Goal: Contribute content: Contribute content

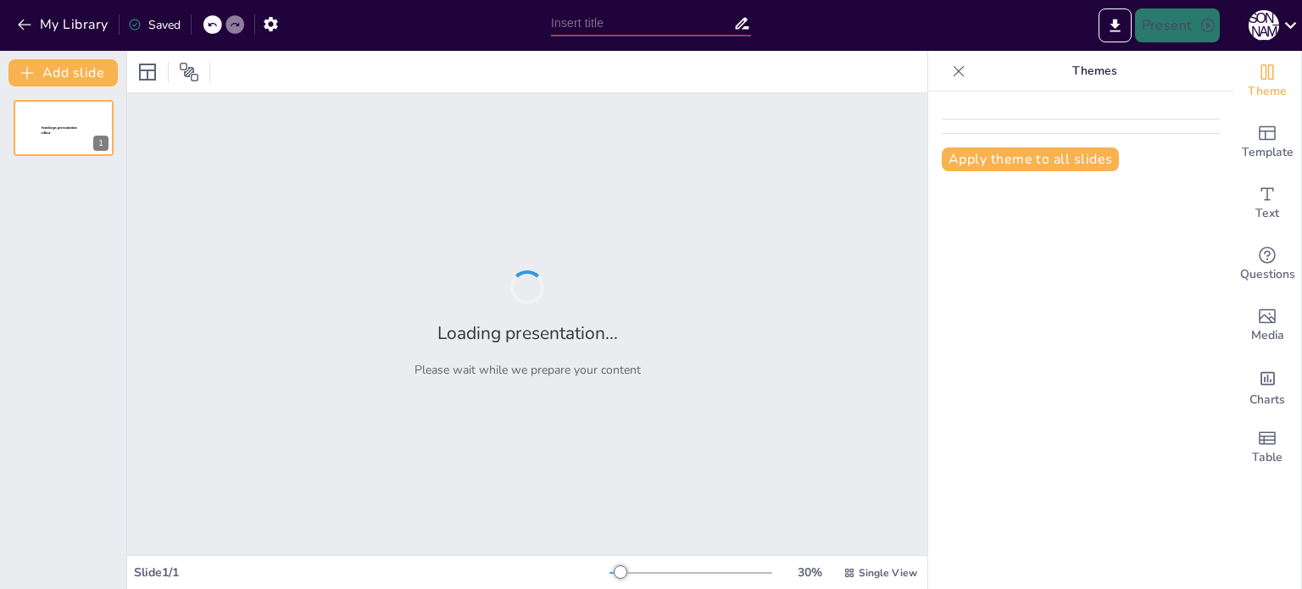
type input "Navigating the Future: Industry 4.0/5.0 Adoption through Cutting-Edge Solutions…"
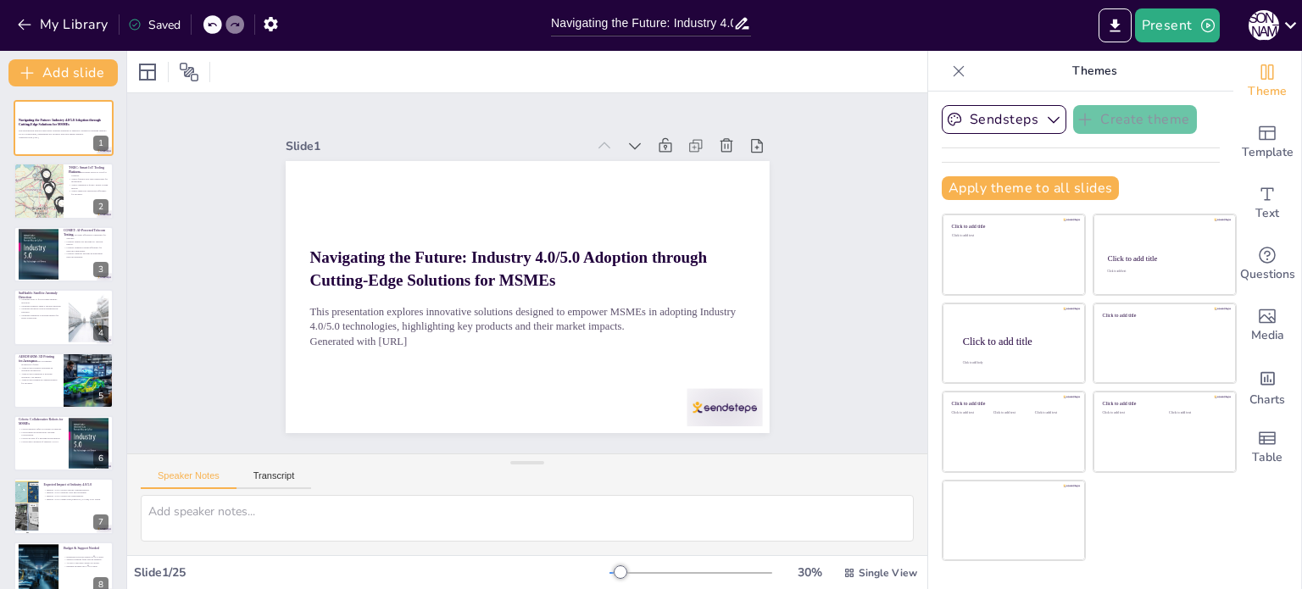
checkbox input "true"
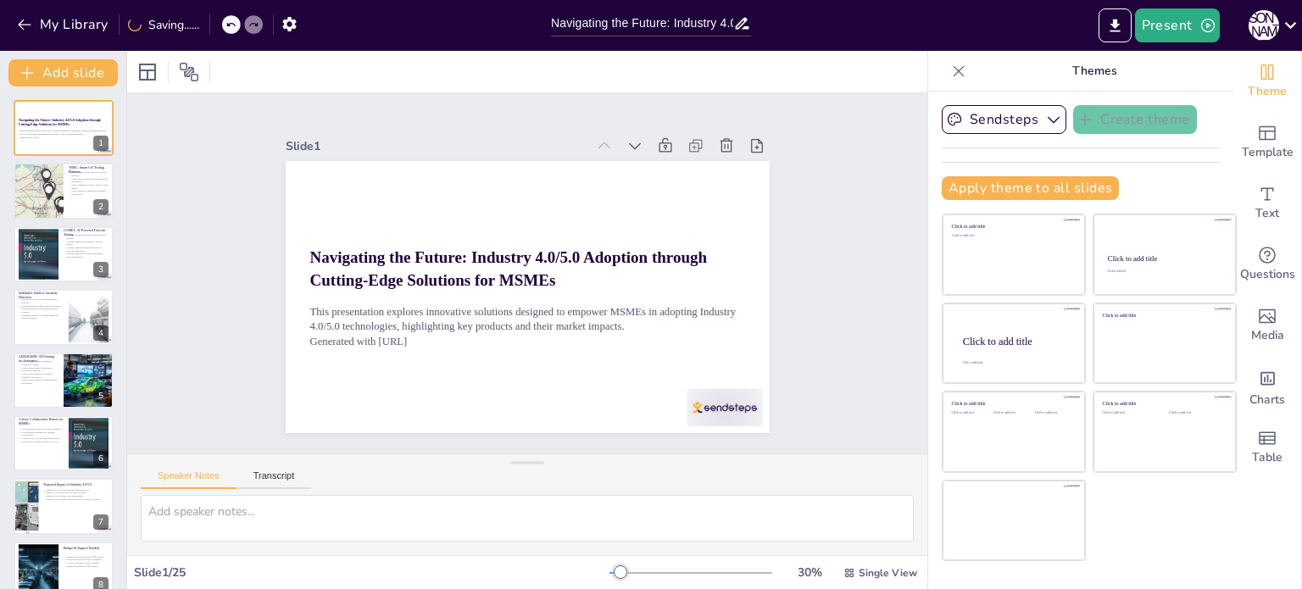
checkbox input "true"
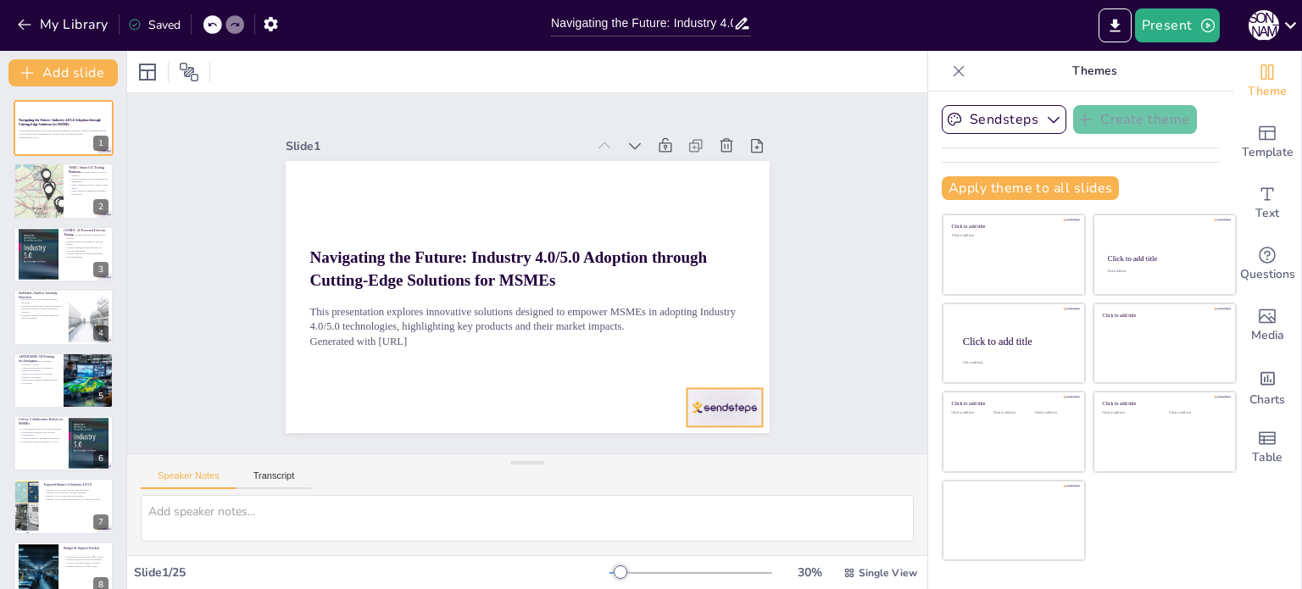
checkbox input "true"
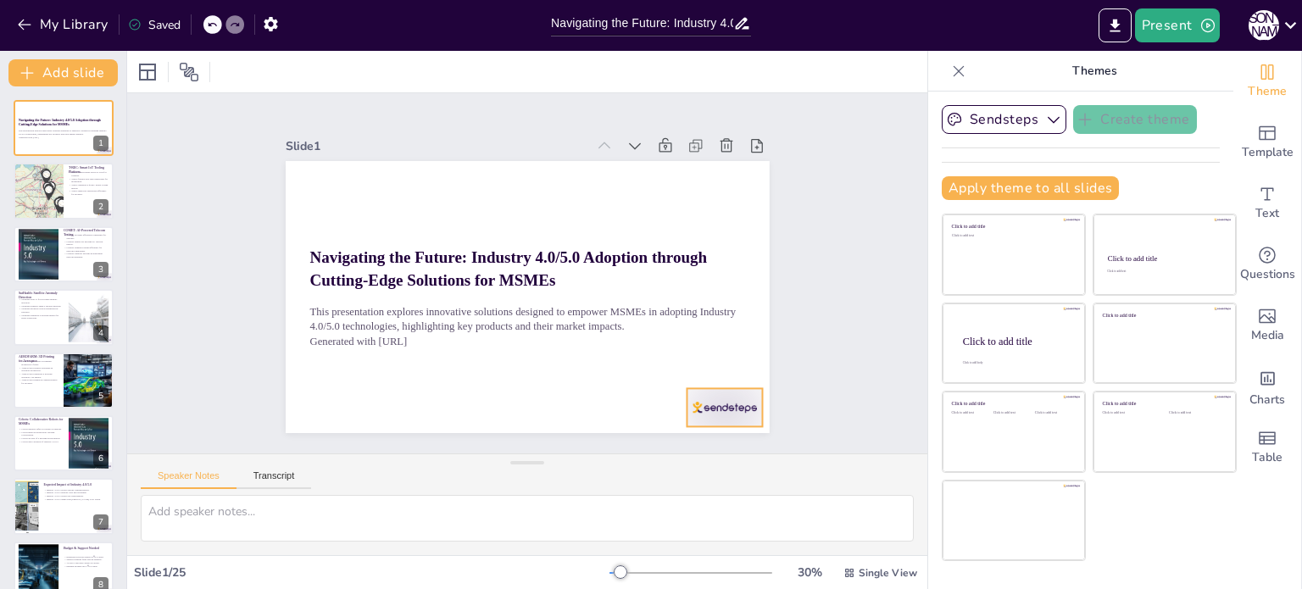
checkbox input "true"
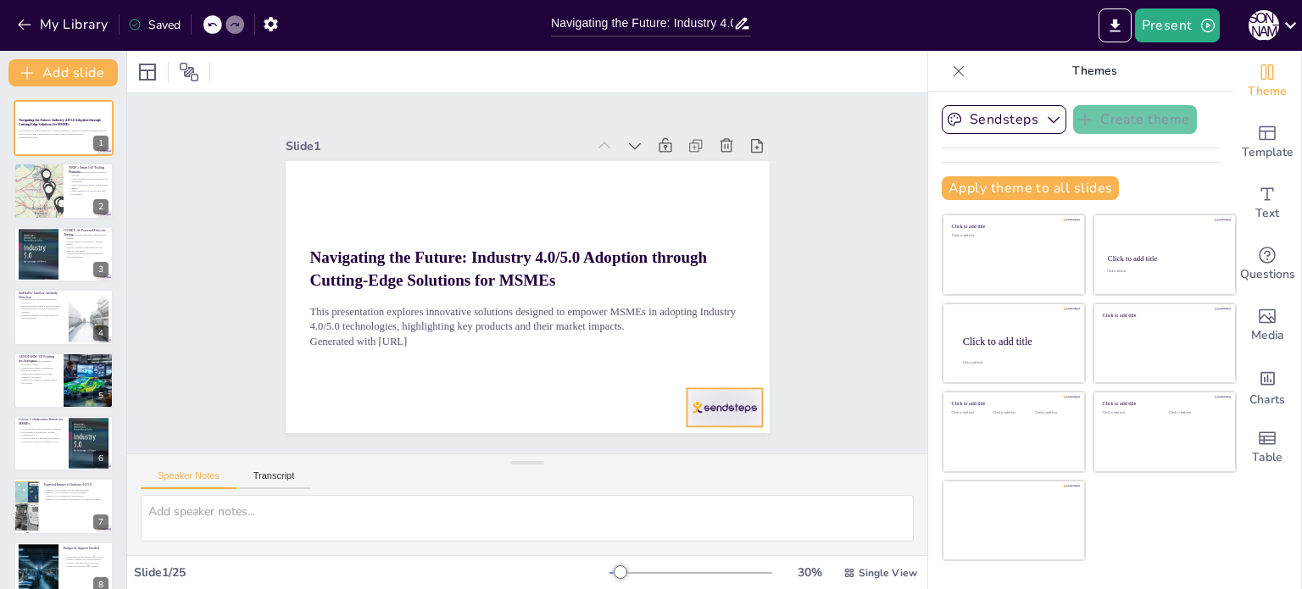
checkbox input "true"
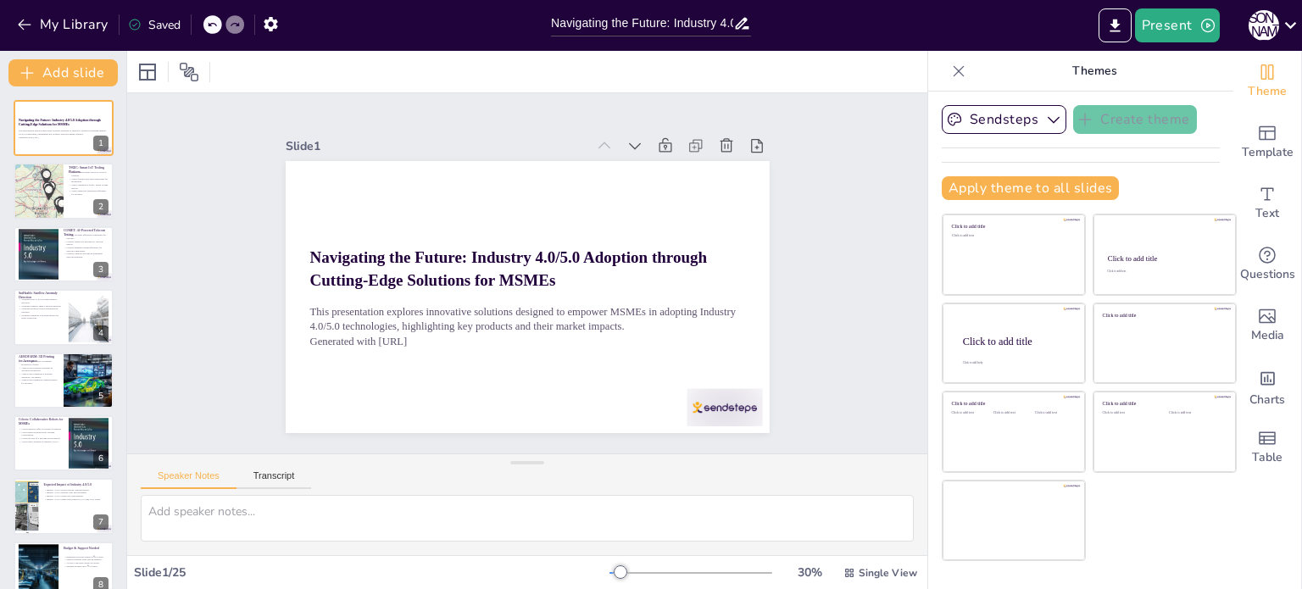
checkbox input "true"
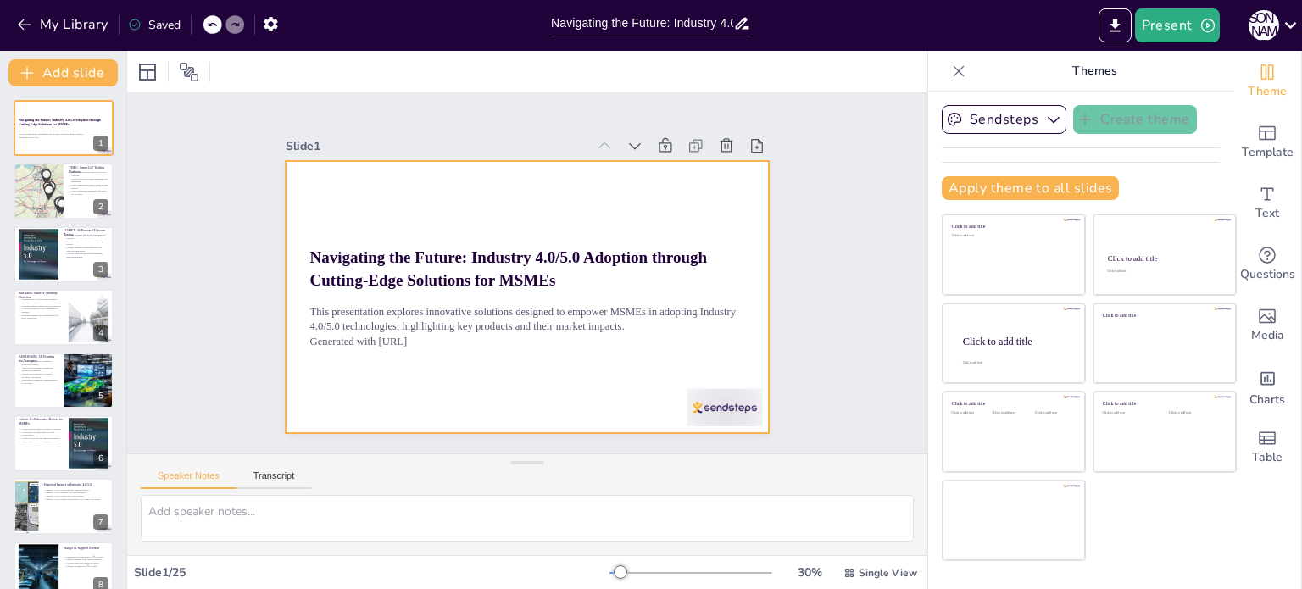
checkbox input "true"
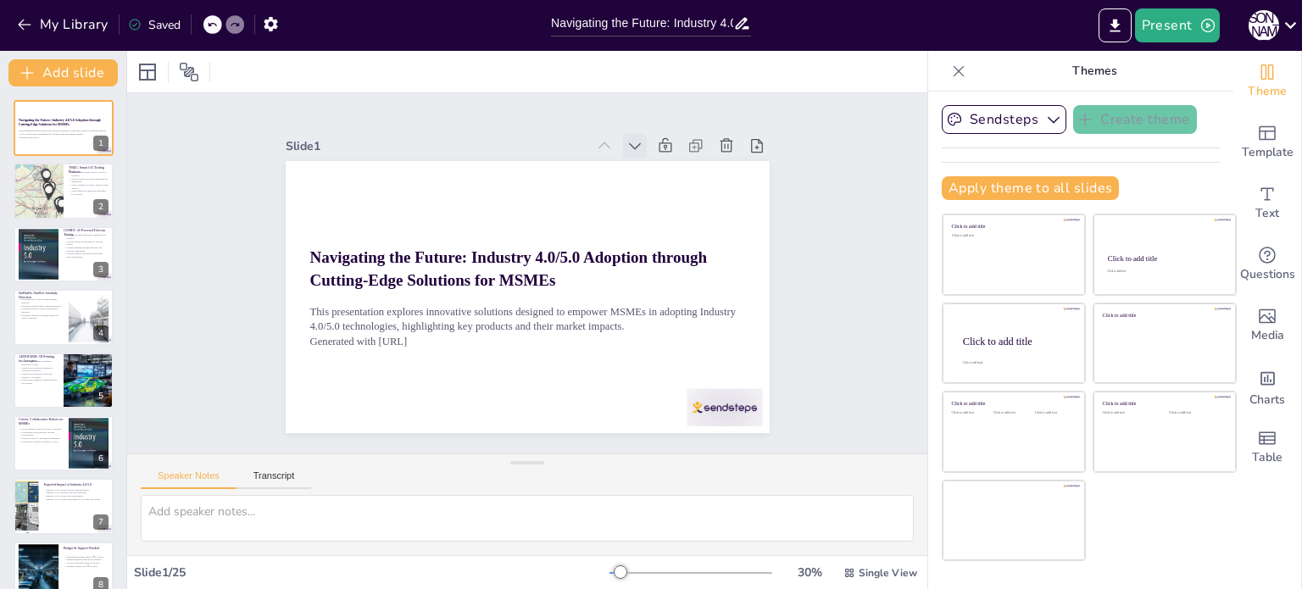
click at [655, 170] on div at bounding box center [670, 185] width 30 height 30
checkbox input "true"
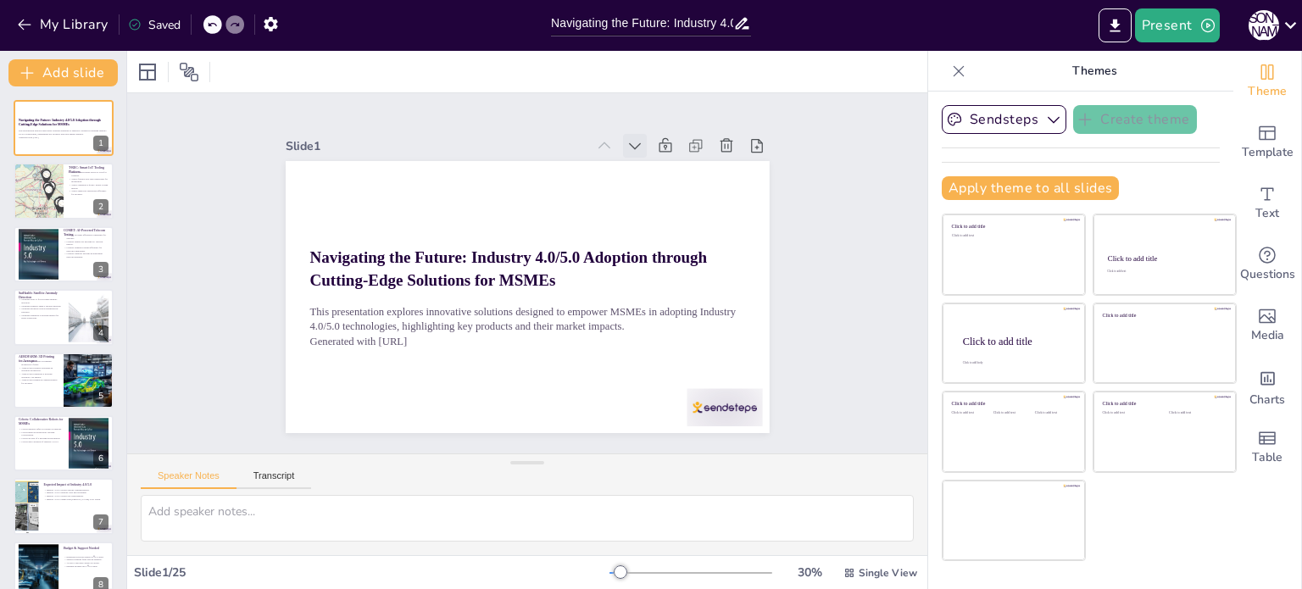
checkbox input "true"
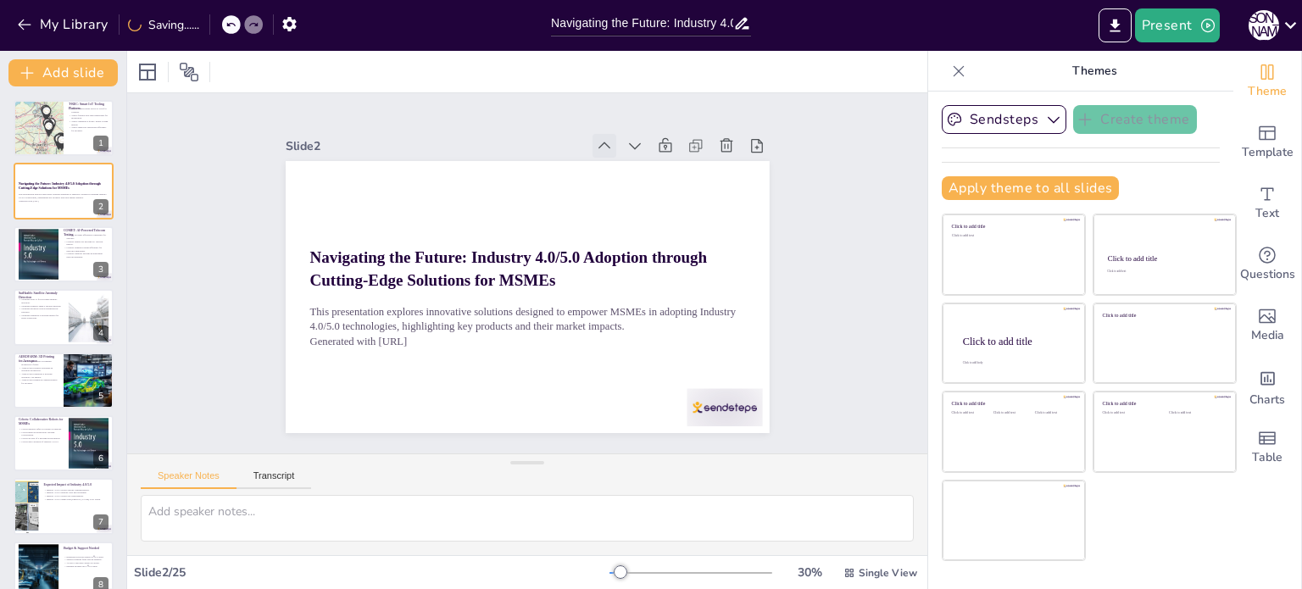
click at [593, 393] on icon at bounding box center [599, 404] width 23 height 23
checkbox input "true"
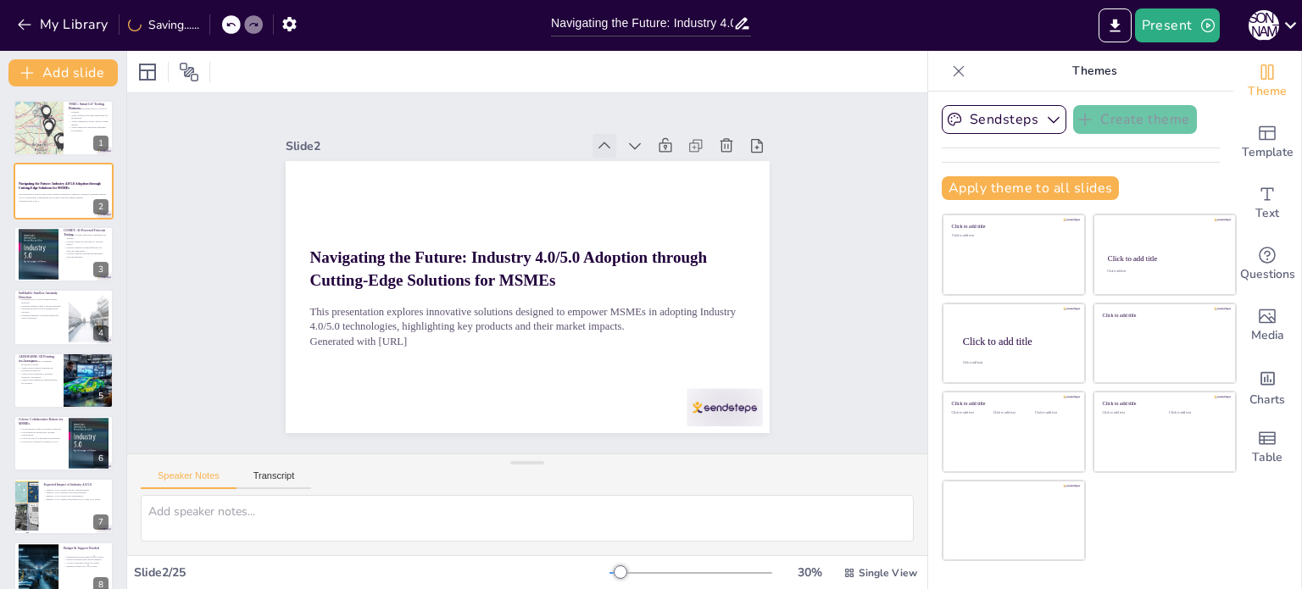
checkbox input "true"
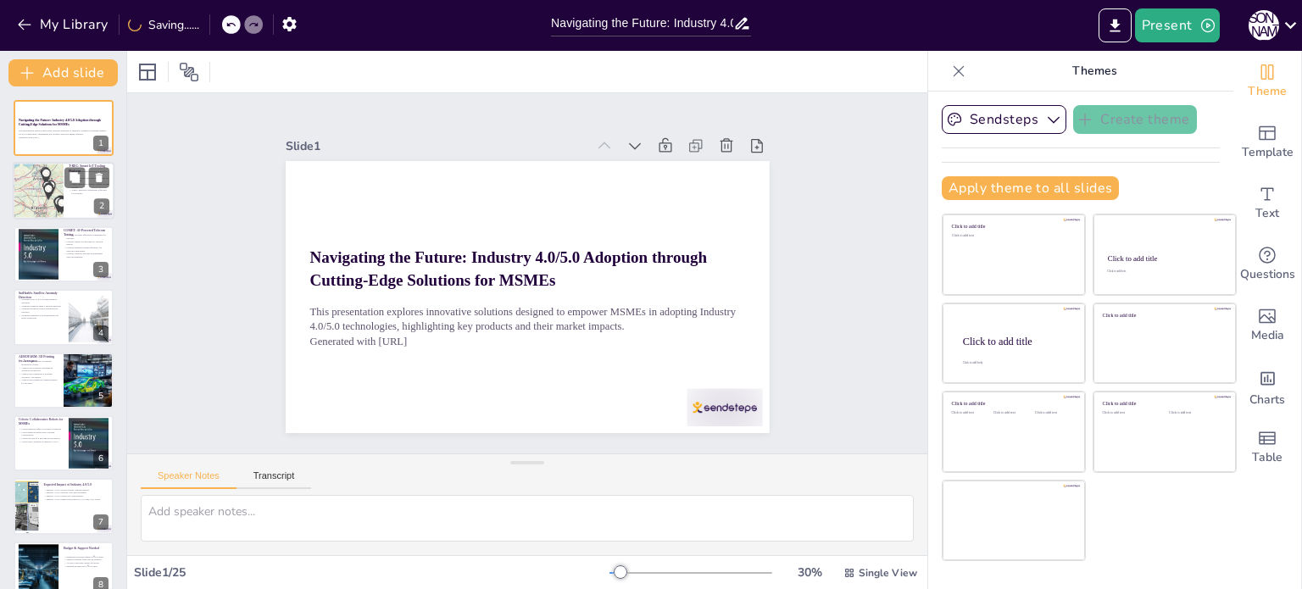
checkbox input "true"
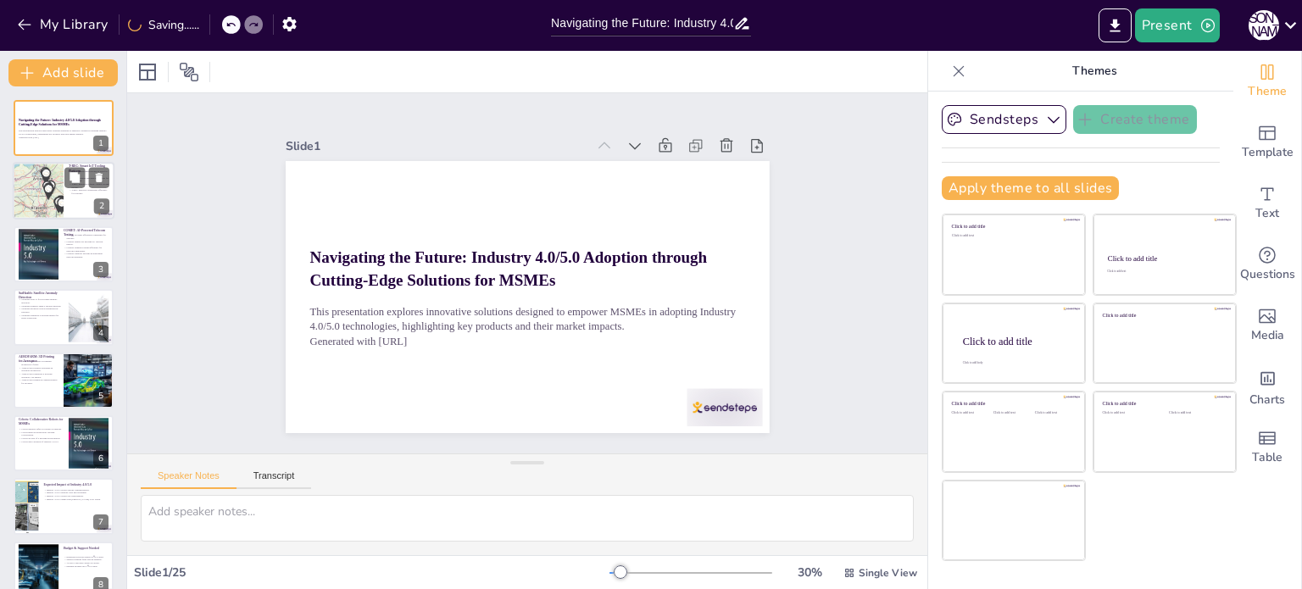
checkbox input "true"
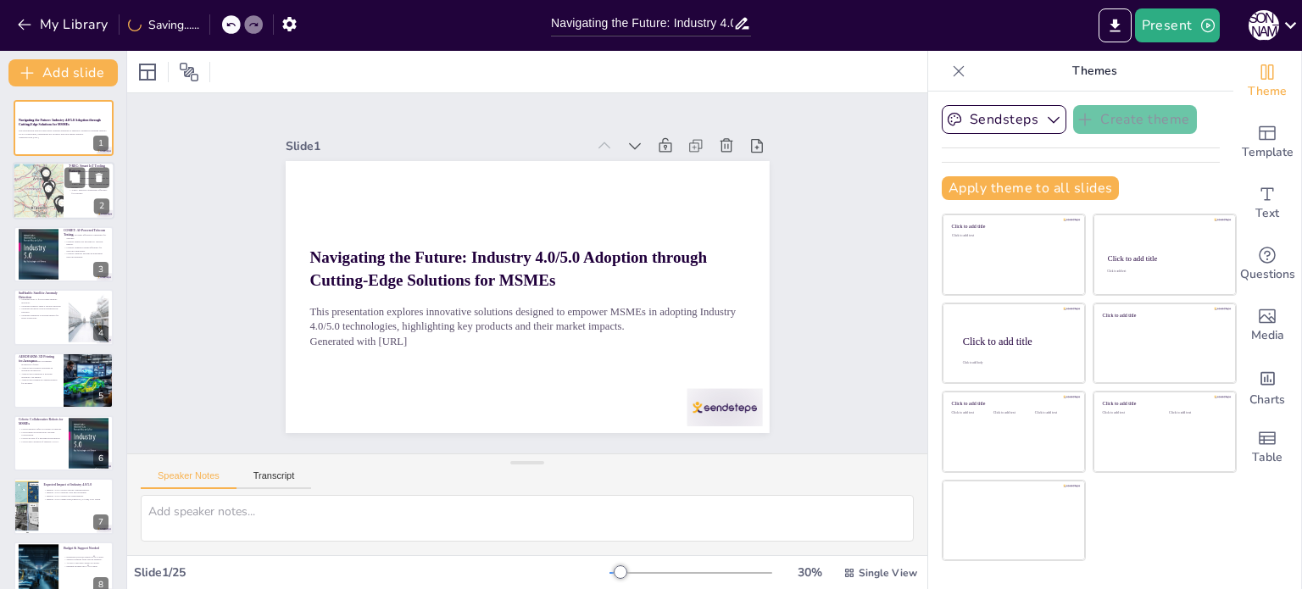
checkbox input "true"
click at [52, 174] on div at bounding box center [38, 192] width 130 height 58
type textarea "The pay-per-use model of T-REC allows MSMEs to utilize high-quality tools witho…"
checkbox input "true"
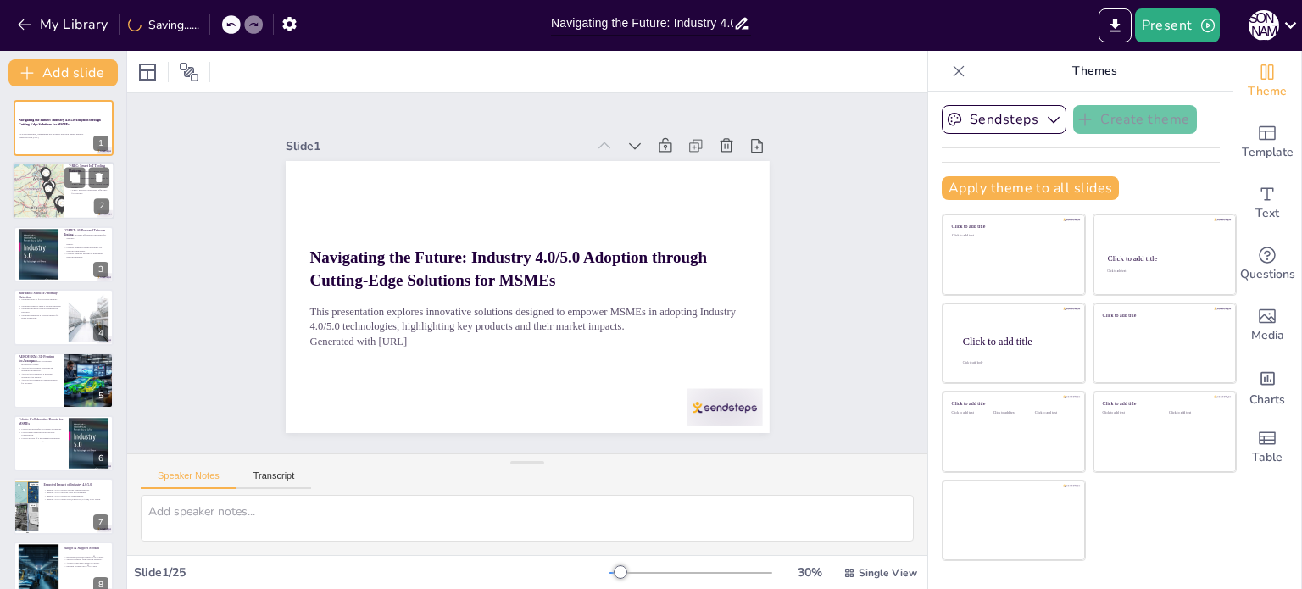
checkbox input "true"
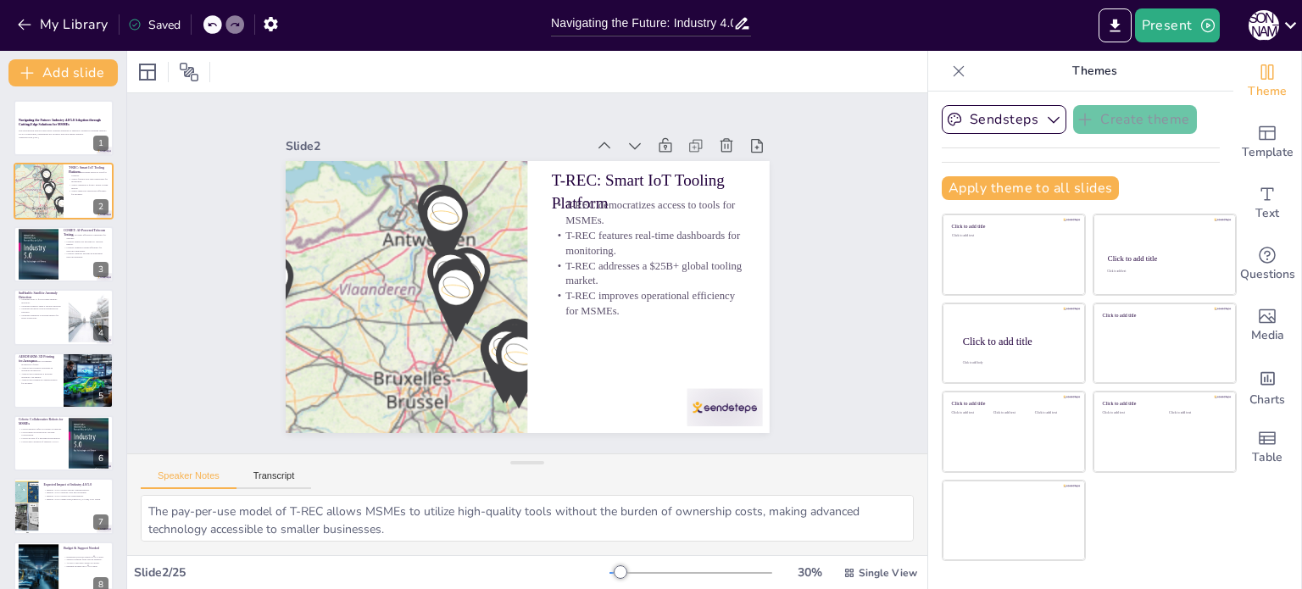
checkbox input "true"
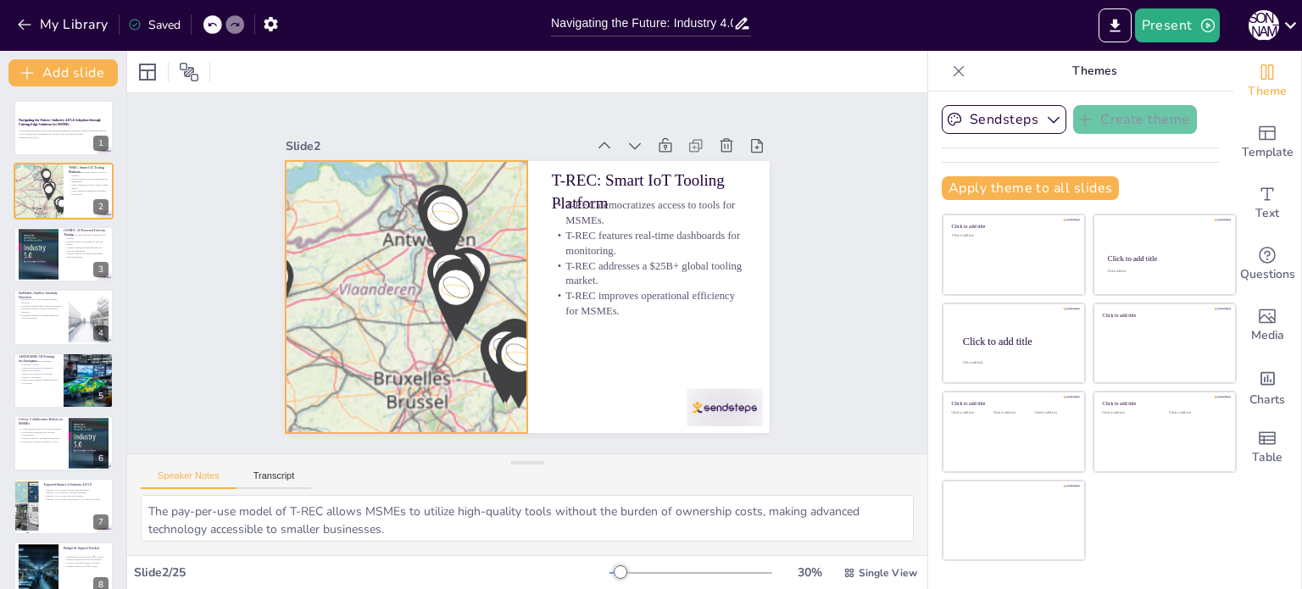
checkbox input "true"
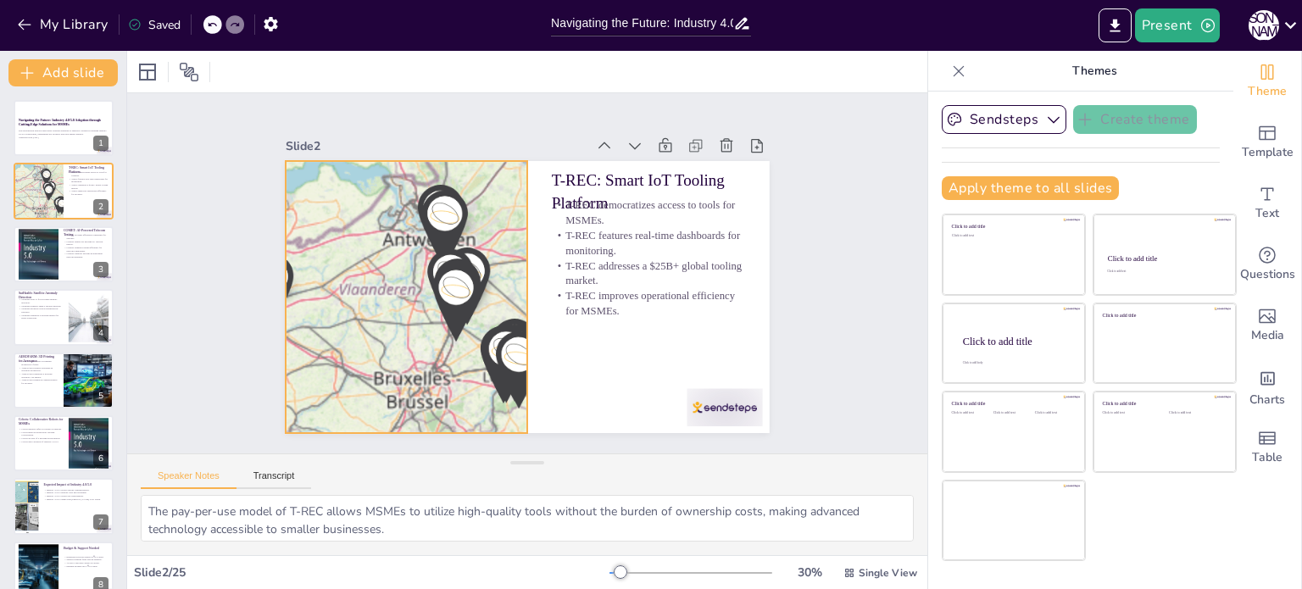
checkbox input "true"
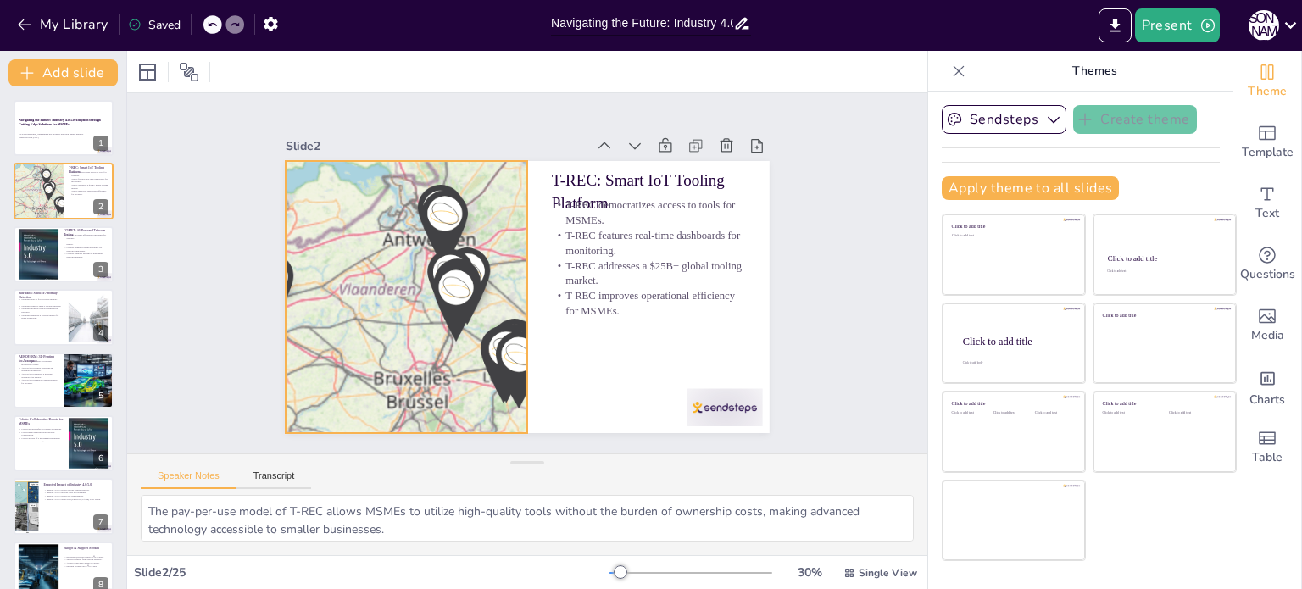
checkbox input "true"
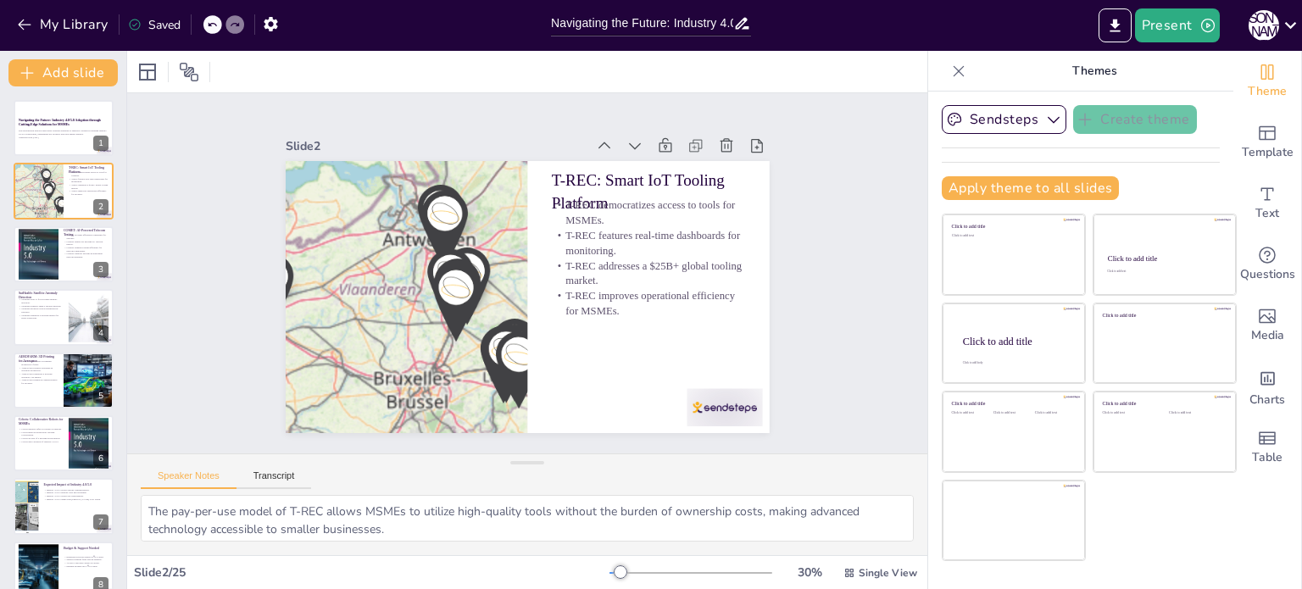
checkbox input "true"
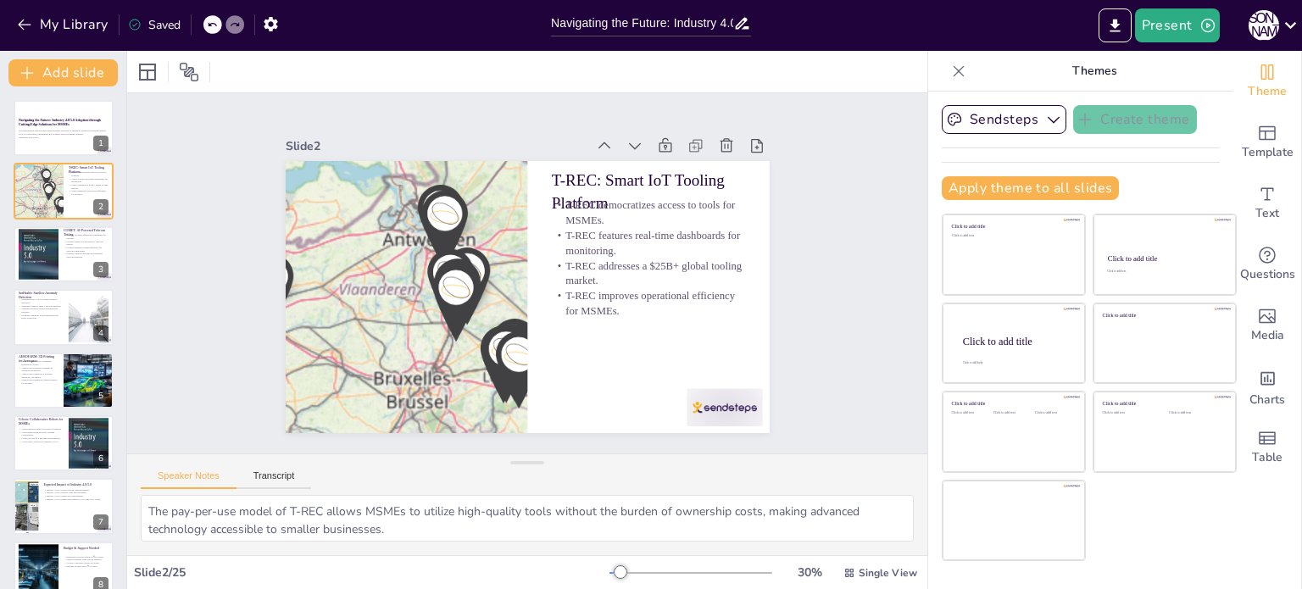
checkbox input "true"
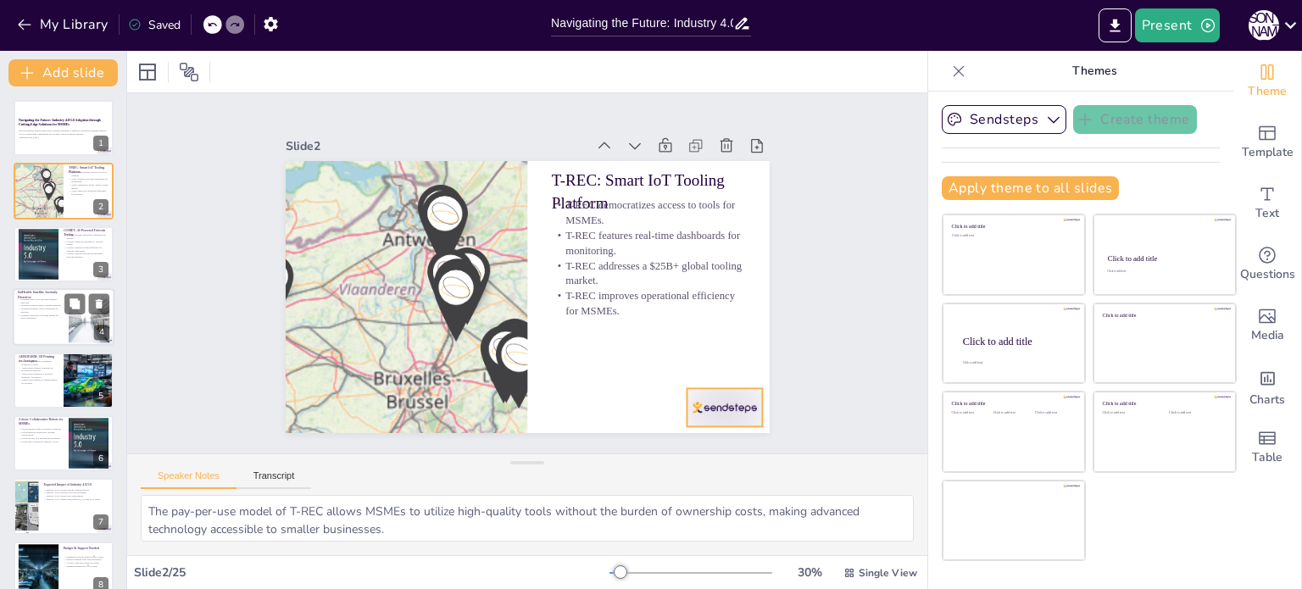
checkbox input "true"
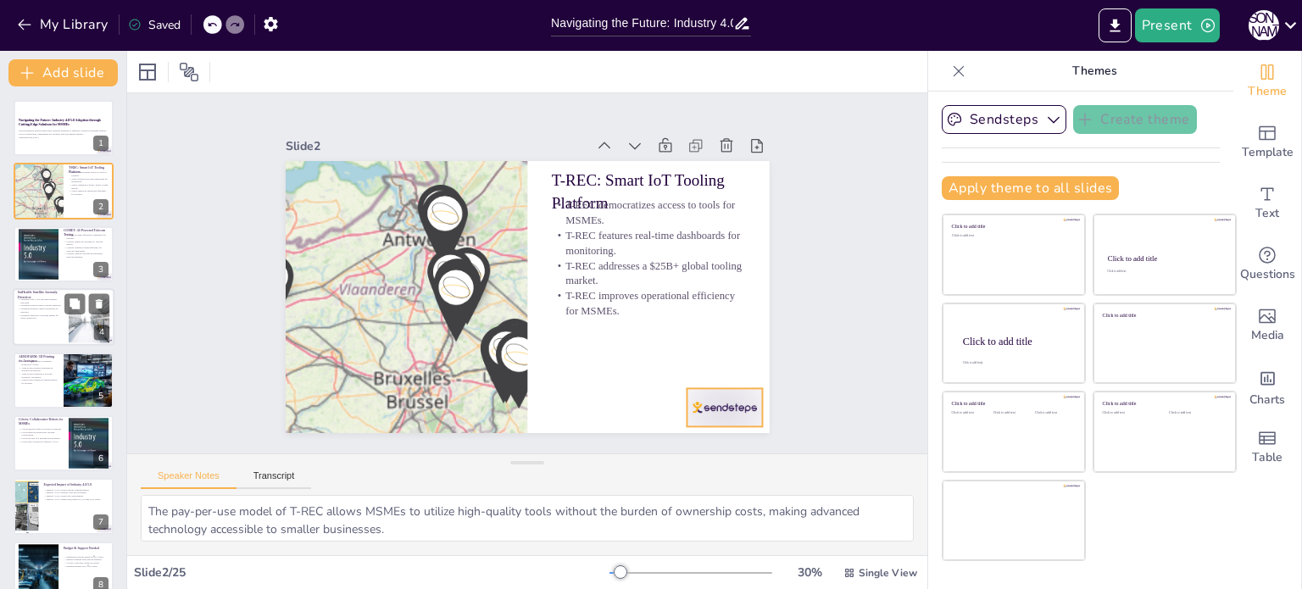
checkbox input "true"
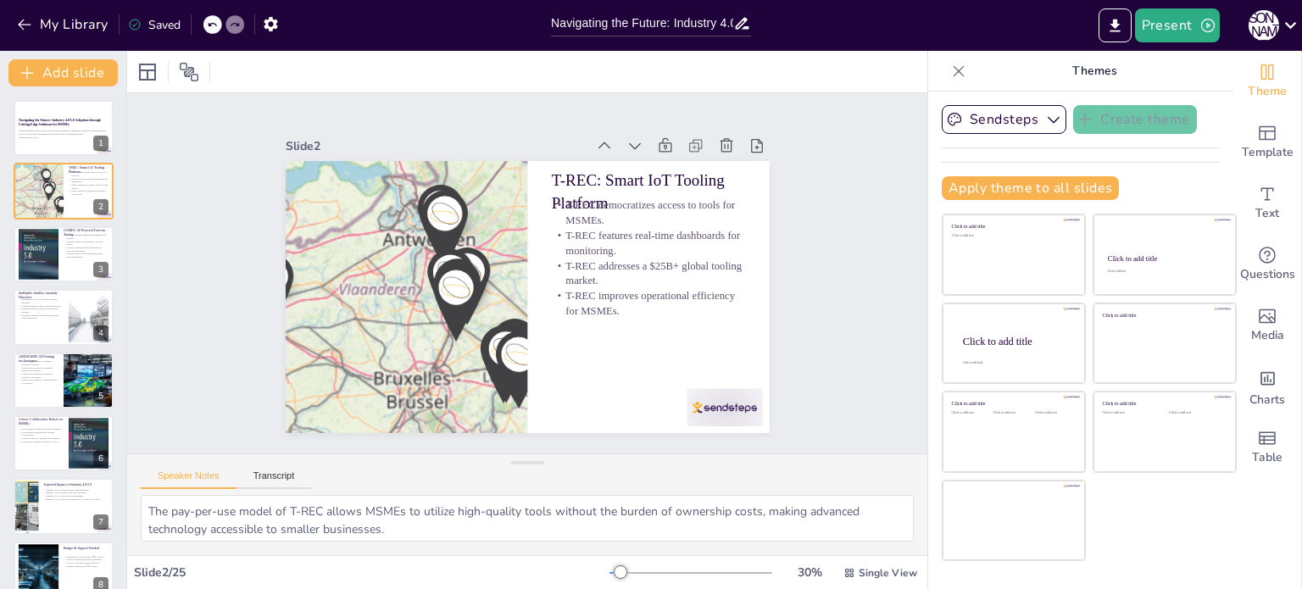
checkbox input "true"
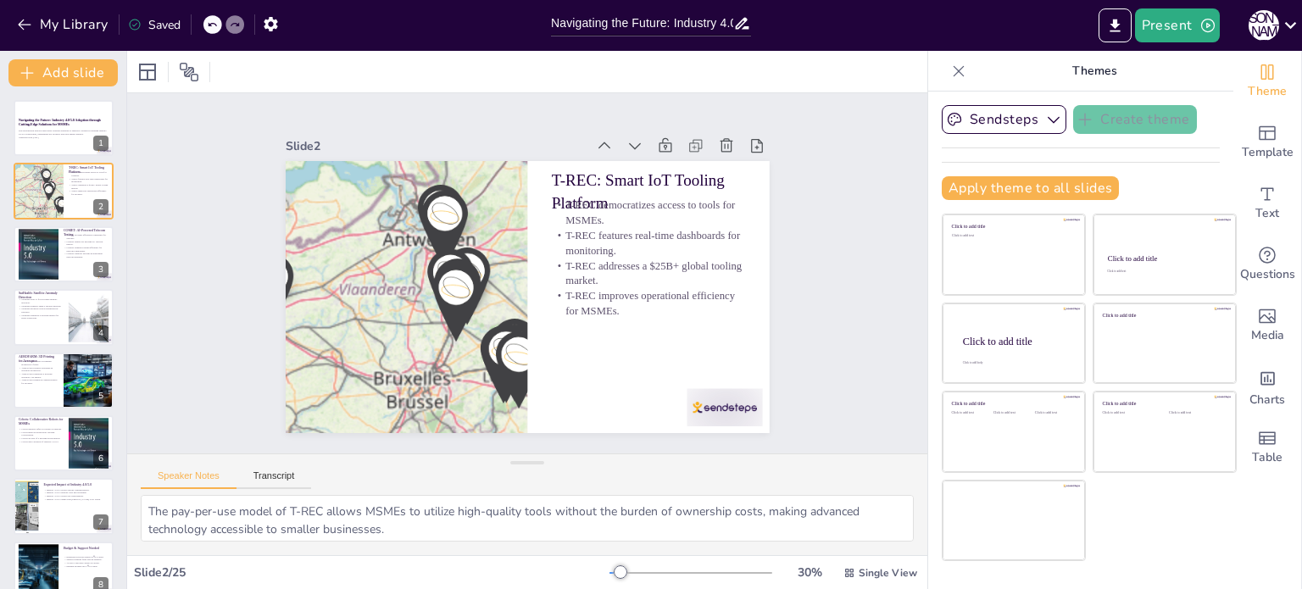
checkbox input "true"
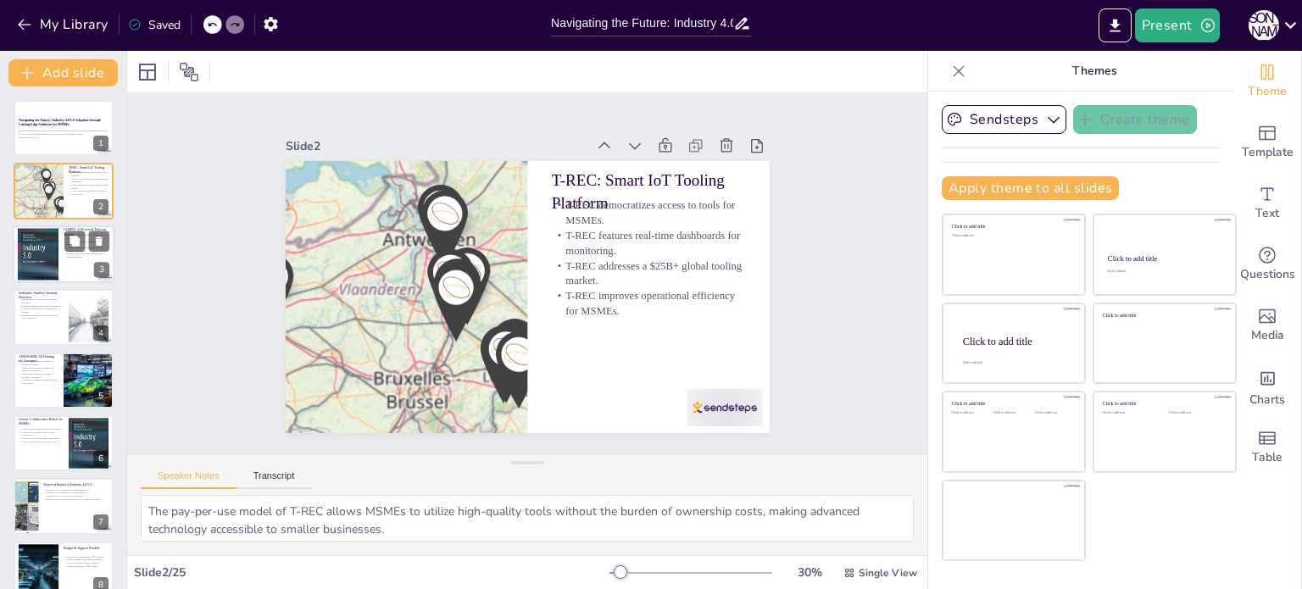
checkbox input "true"
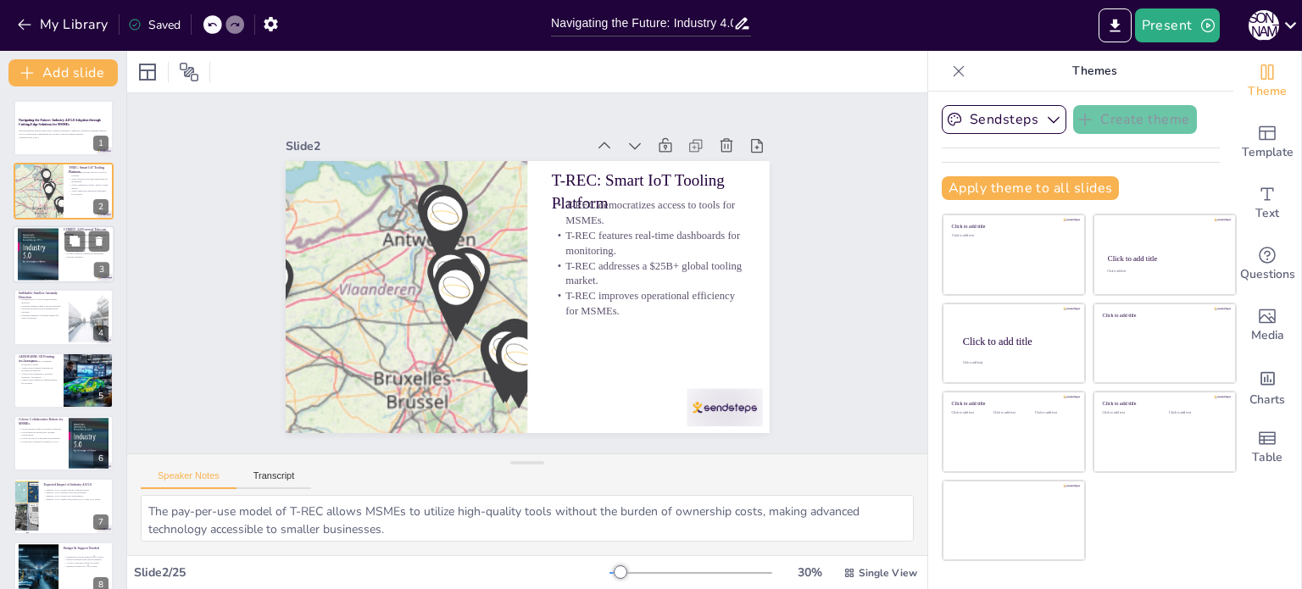
click at [54, 265] on div at bounding box center [38, 255] width 41 height 62
type textarea "The affordability of COMET is crucial for MSMEs, allowing them to meet complian…"
checkbox input "true"
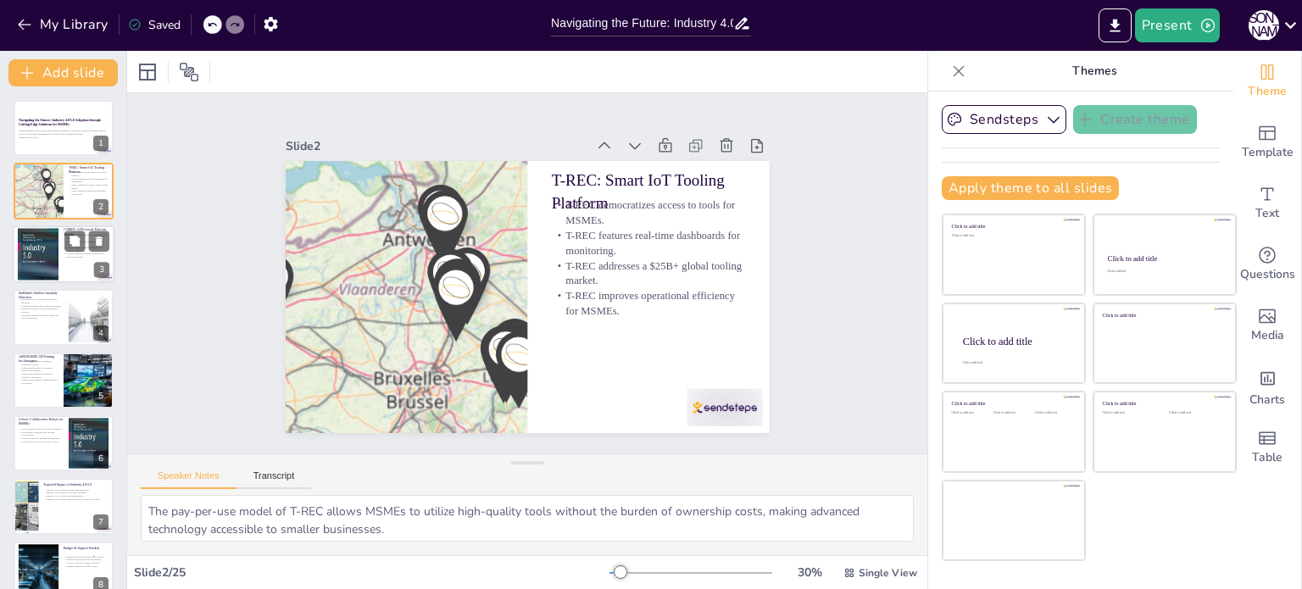
checkbox input "true"
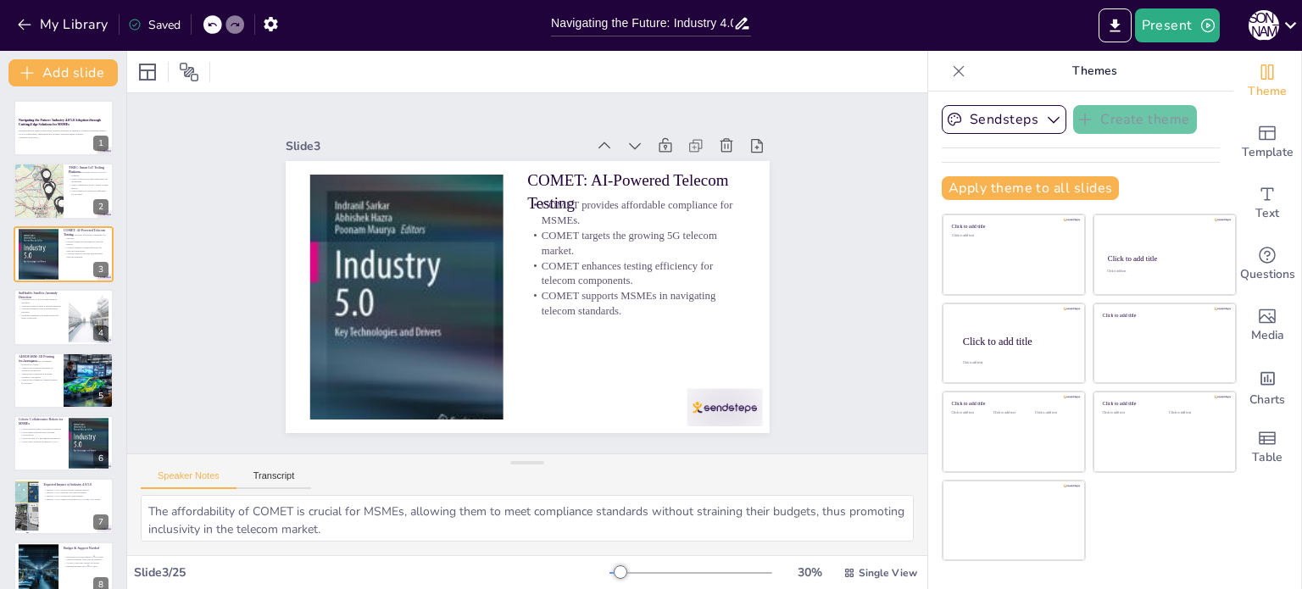
checkbox input "true"
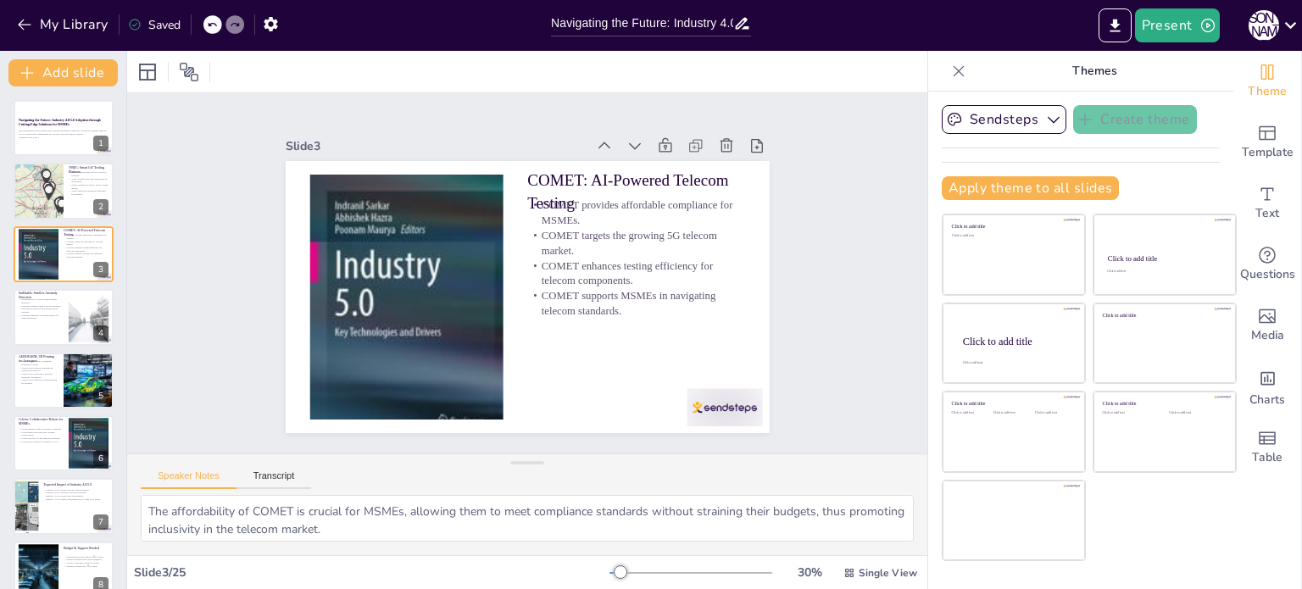
checkbox input "true"
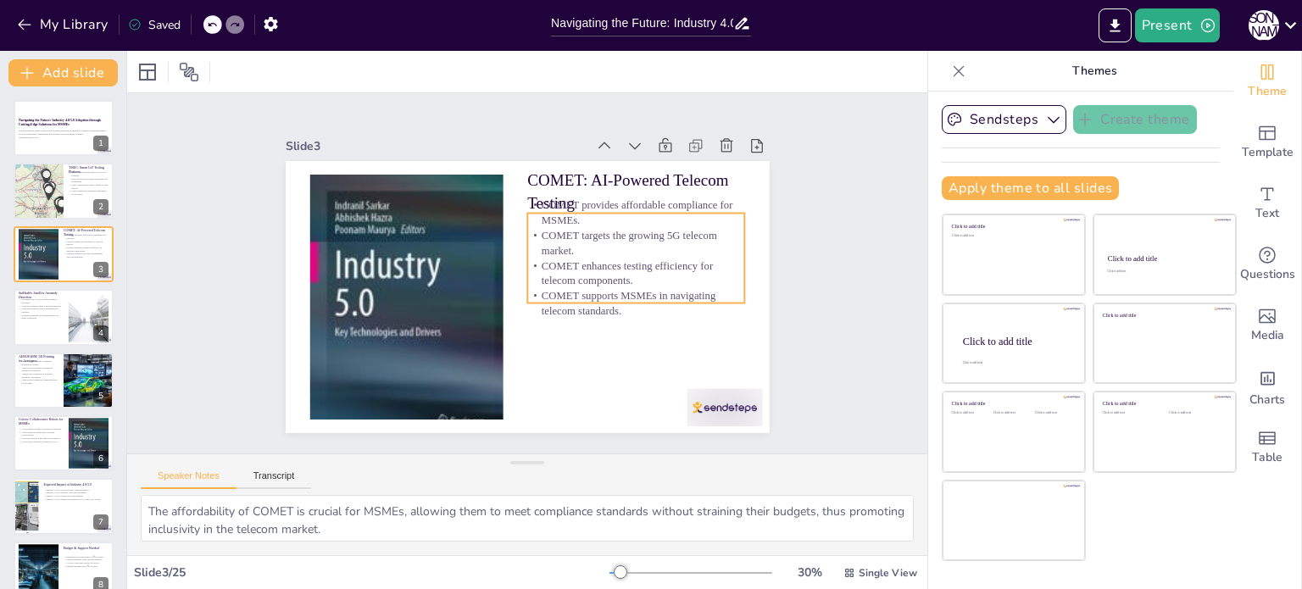
checkbox input "true"
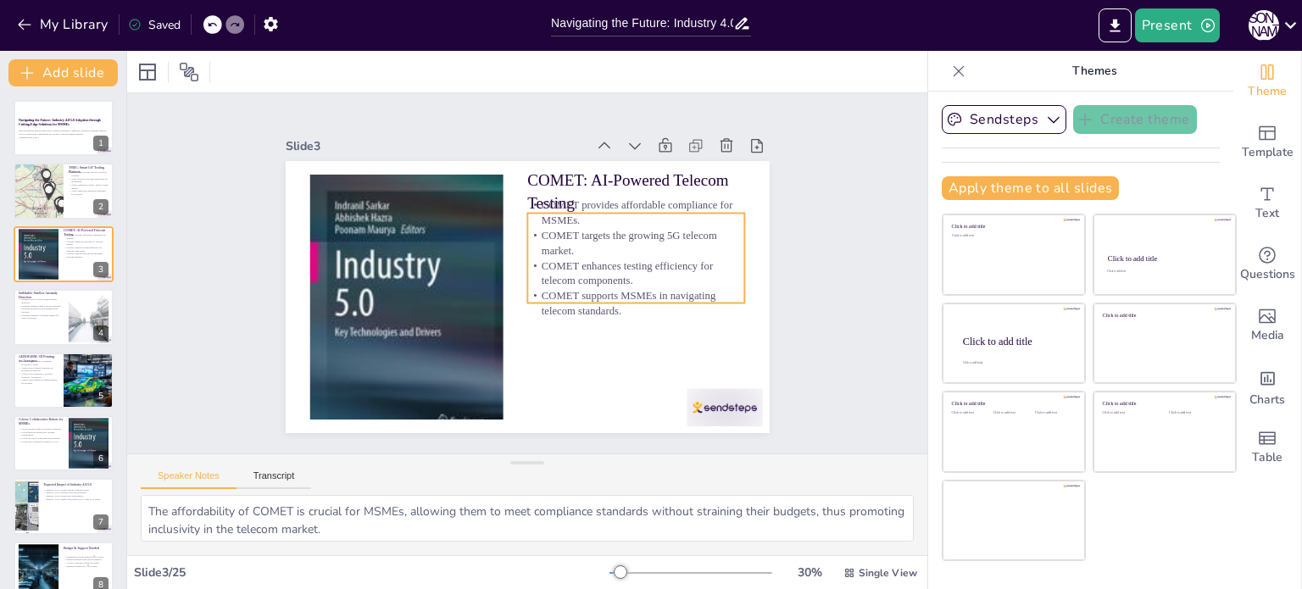
checkbox input "true"
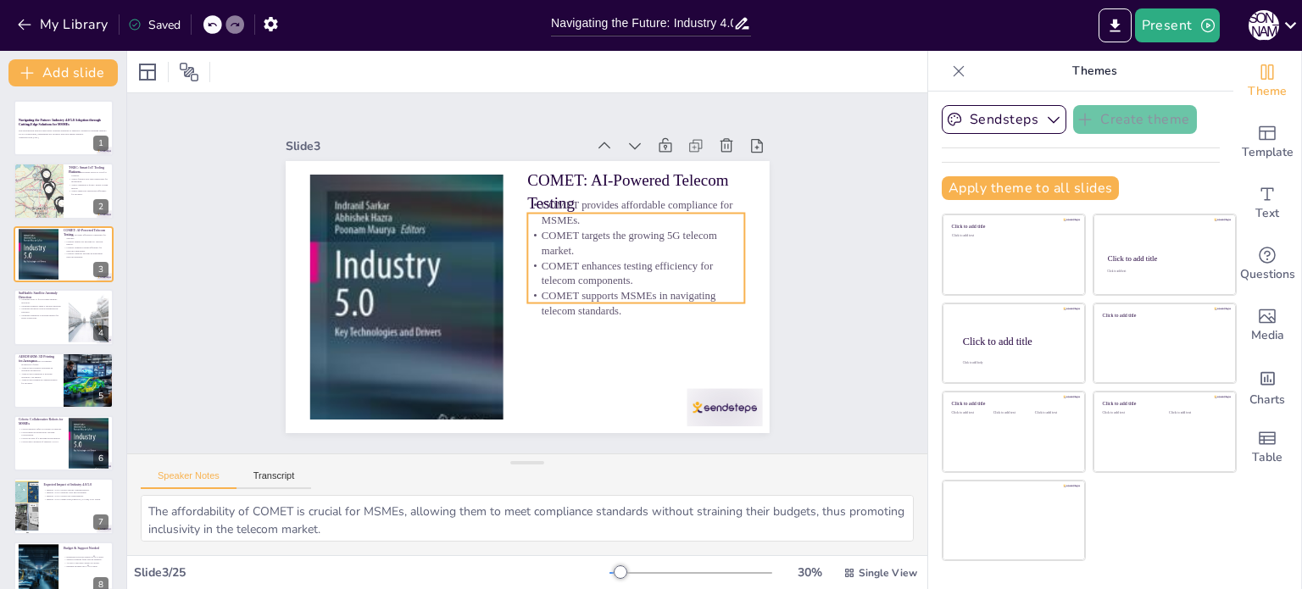
checkbox input "true"
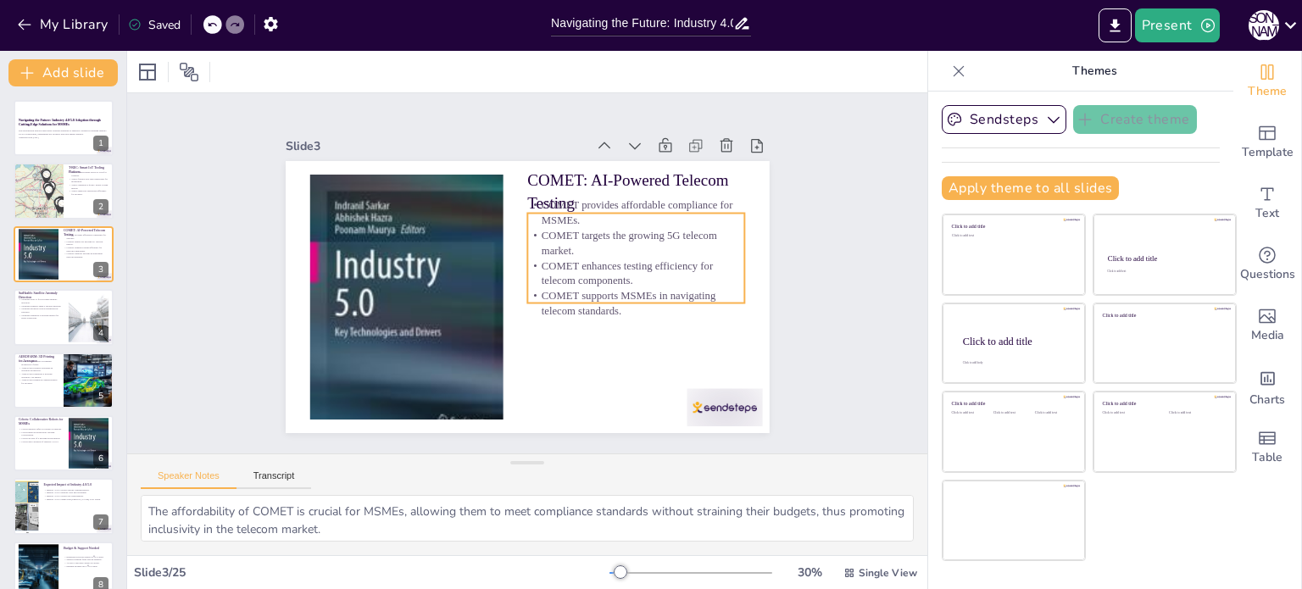
checkbox input "true"
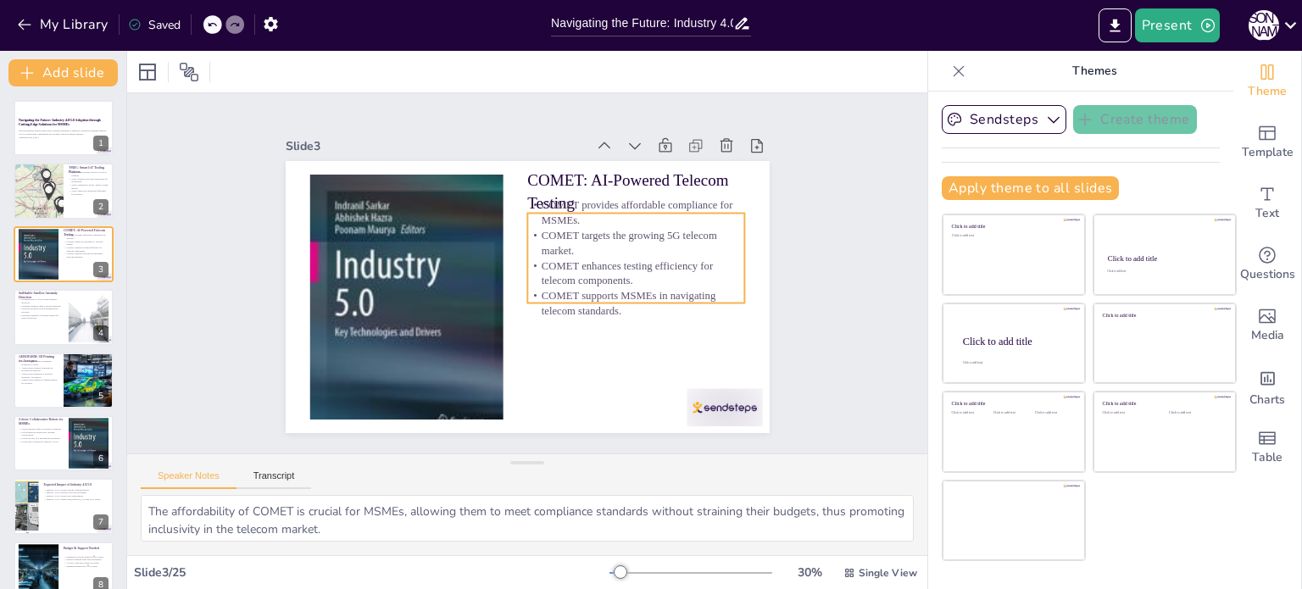
checkbox input "true"
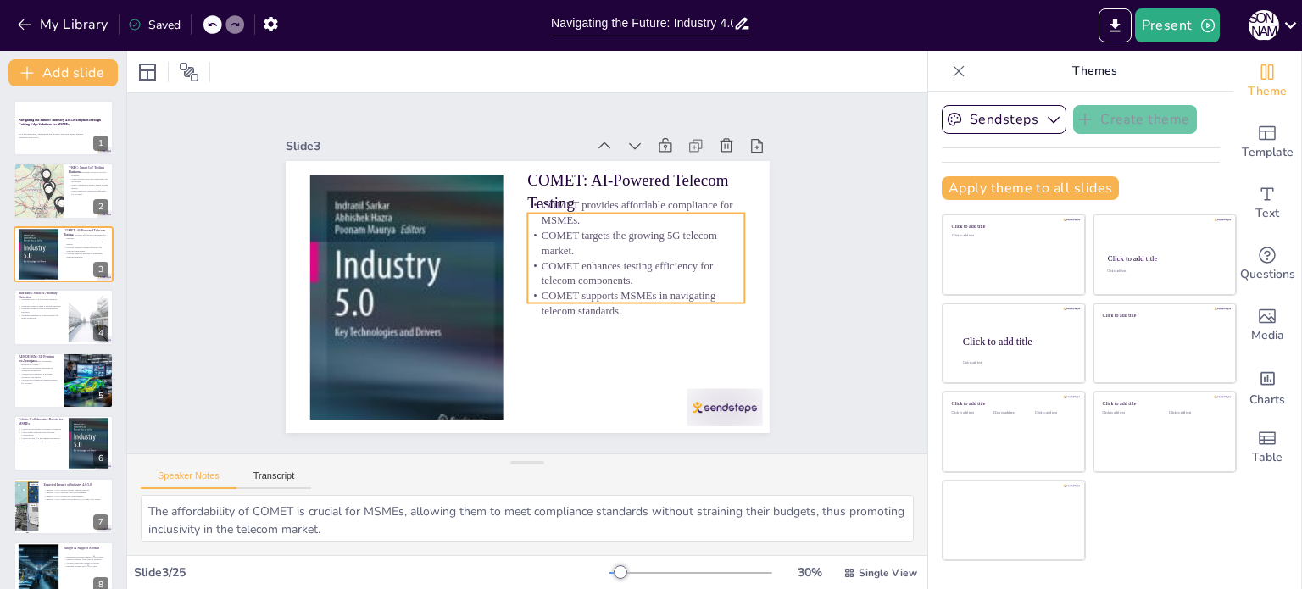
checkbox input "true"
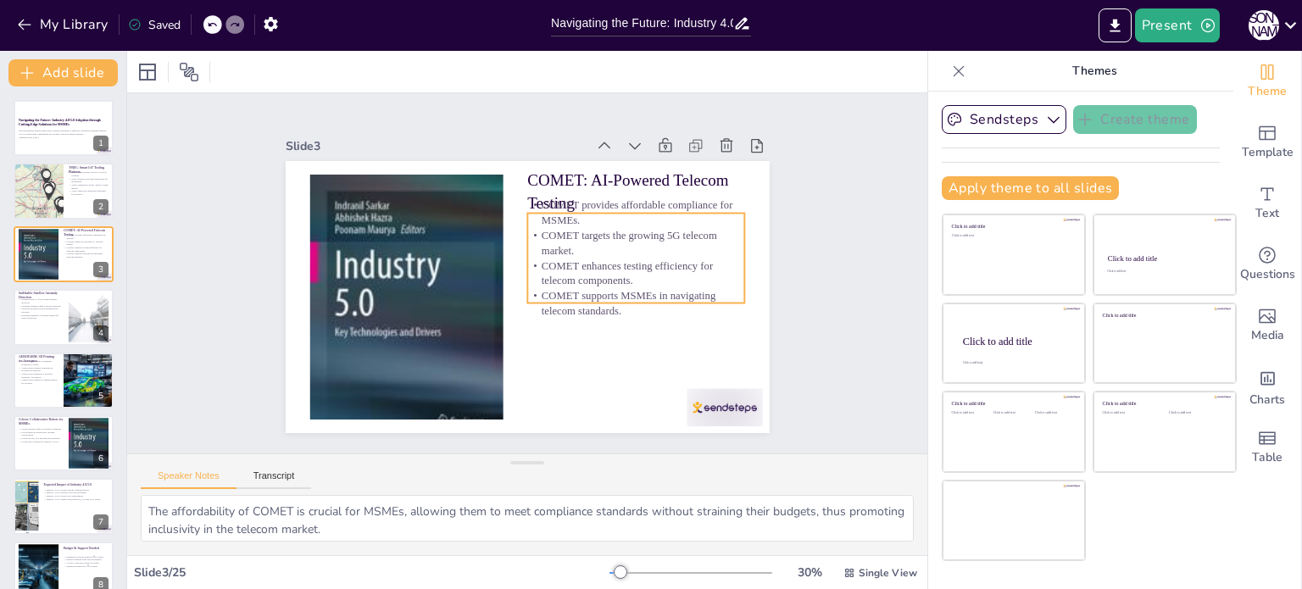
checkbox input "true"
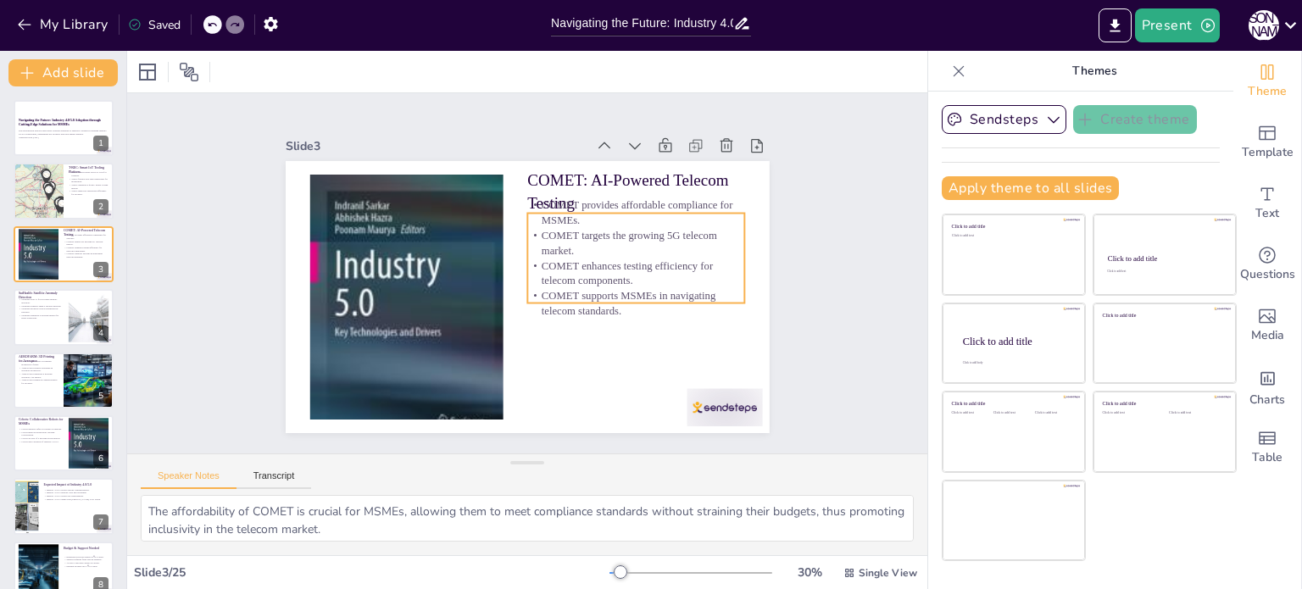
checkbox input "true"
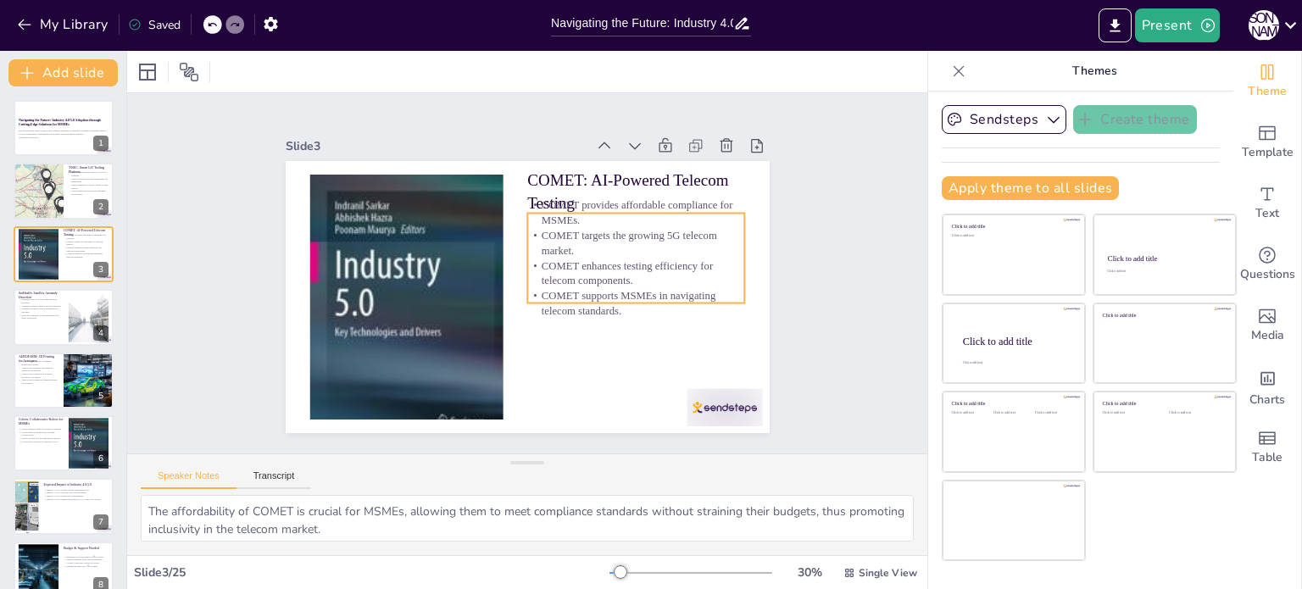
checkbox input "true"
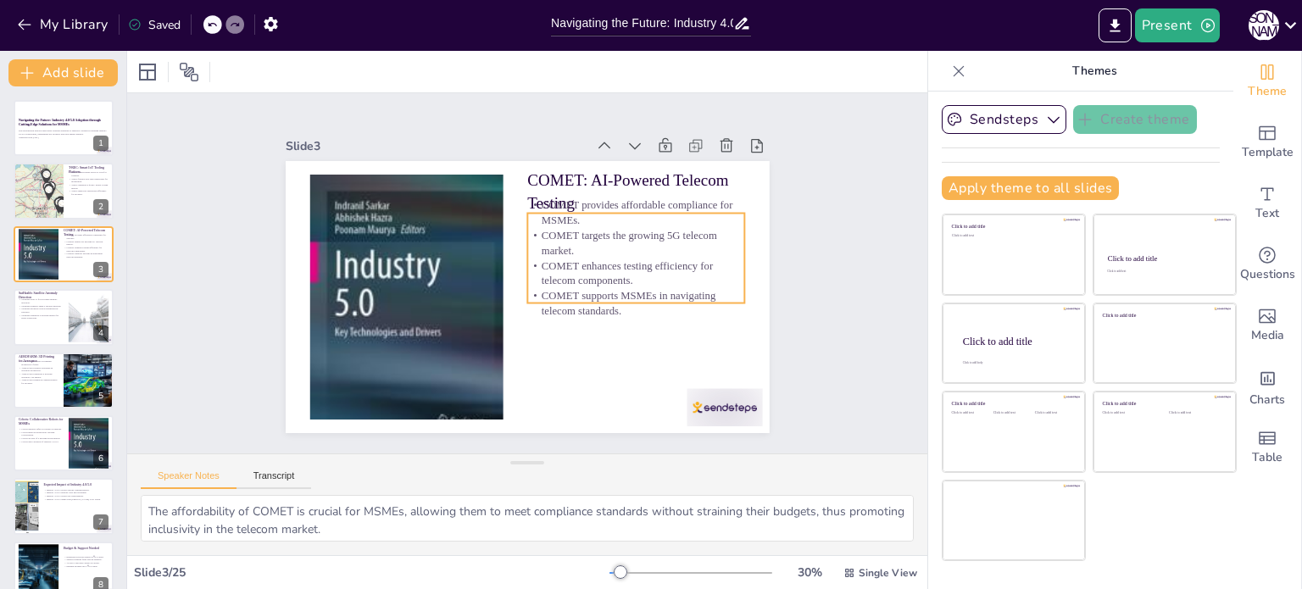
checkbox input "true"
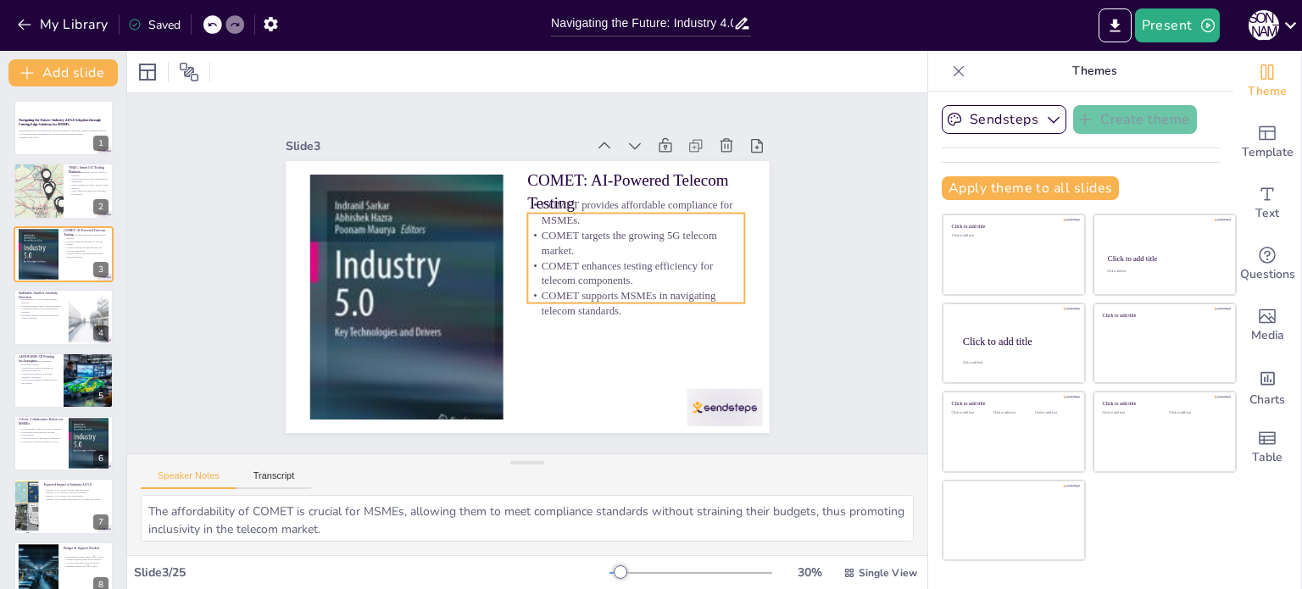
checkbox input "true"
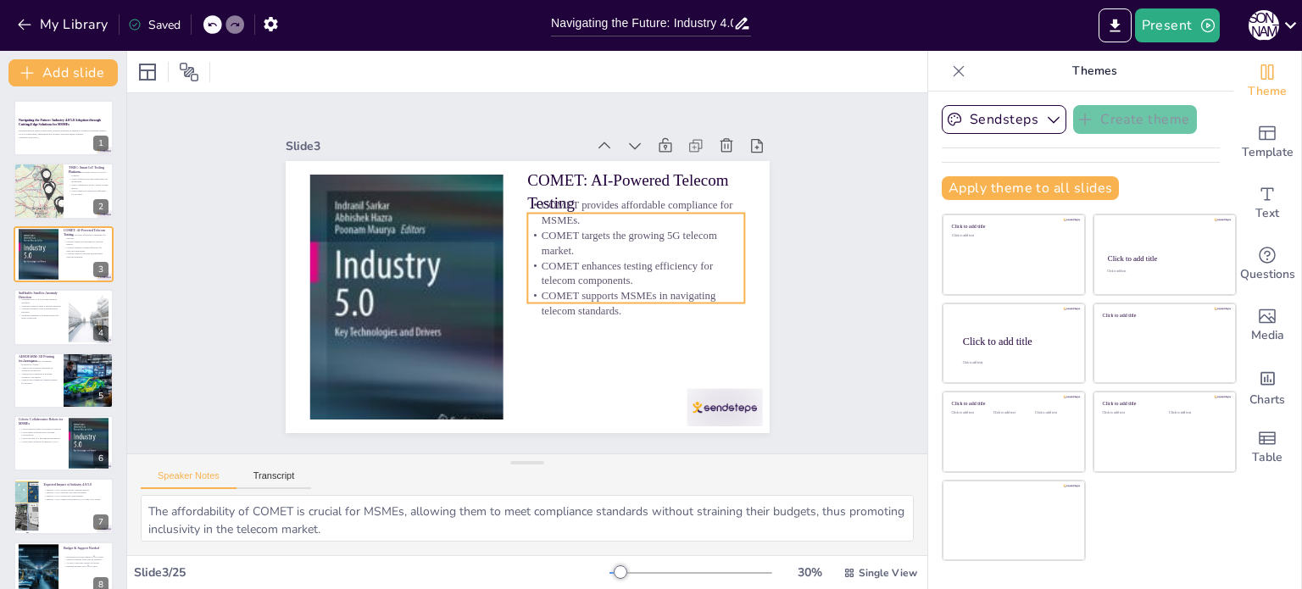
checkbox input "true"
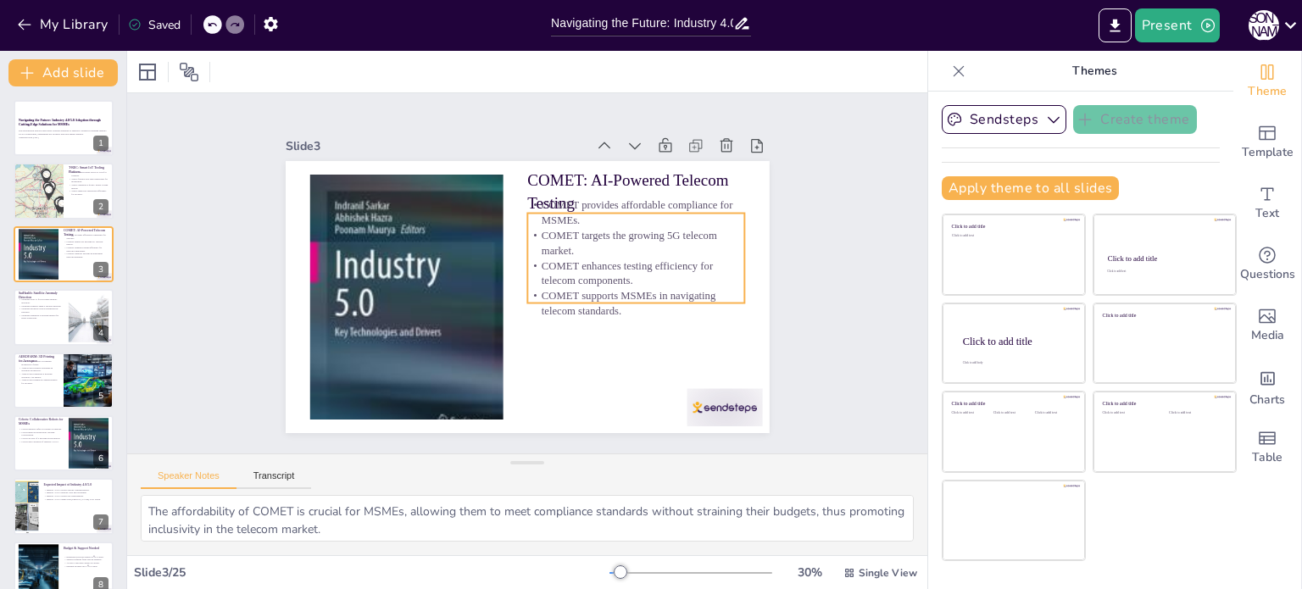
click at [573, 204] on p "COMET provides affordable compliance for MSMEs." at bounding box center [651, 262] width 211 height 116
checkbox input "true"
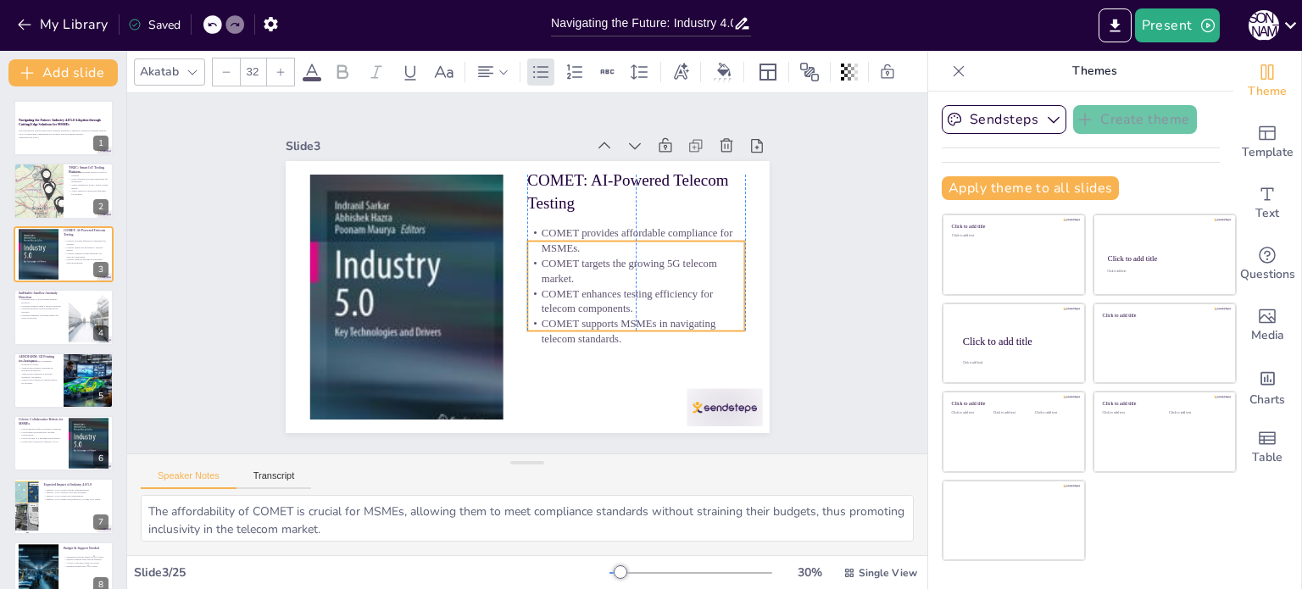
drag, startPoint x: 611, startPoint y: 209, endPoint x: 607, endPoint y: 237, distance: 28.2
click at [607, 237] on p "COMET provides affordable compliance for MSMEs." at bounding box center [638, 299] width 204 height 135
click at [36, 206] on div at bounding box center [38, 192] width 130 height 58
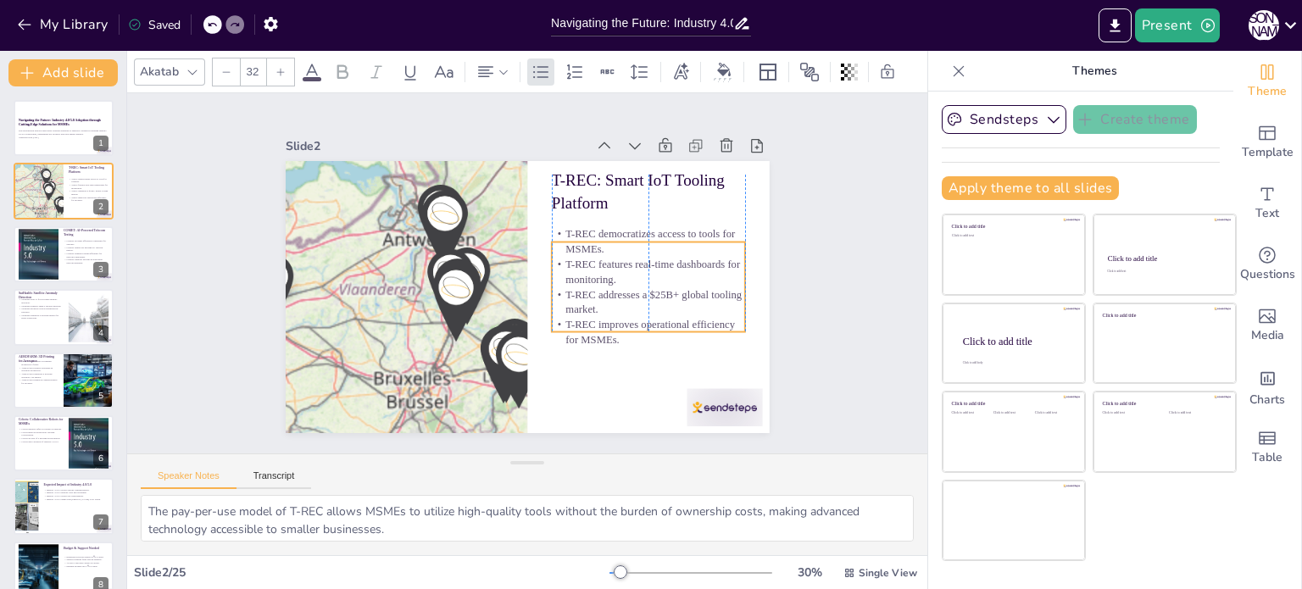
drag, startPoint x: 657, startPoint y: 204, endPoint x: 655, endPoint y: 233, distance: 29.8
click at [551, 303] on p "T-REC democratizes access to tools for MSMEs." at bounding box center [482, 390] width 138 height 175
click at [68, 145] on div at bounding box center [64, 128] width 102 height 58
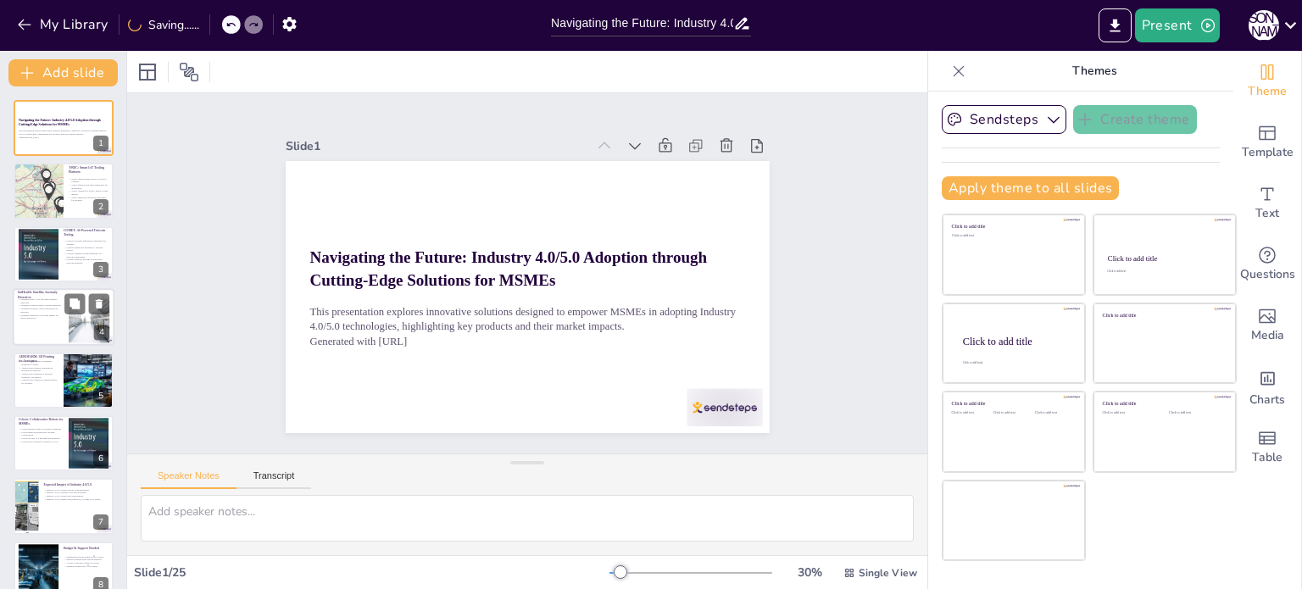
click at [59, 304] on p "SatHealth supports India’s satellite missions." at bounding box center [41, 305] width 46 height 3
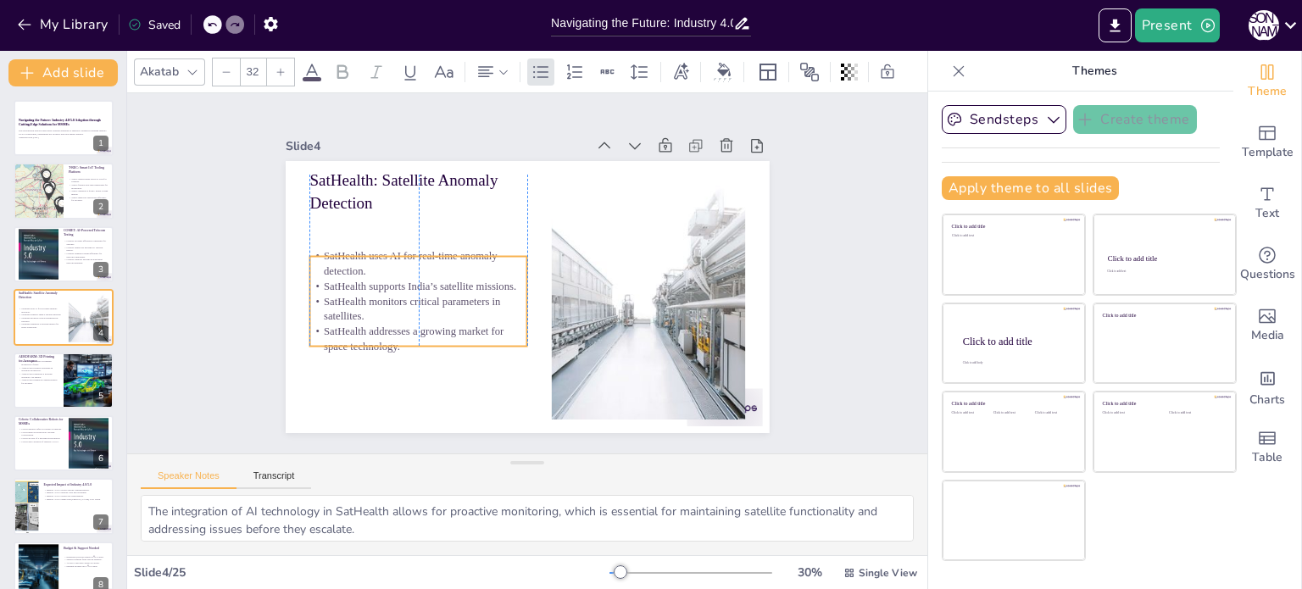
drag, startPoint x: 467, startPoint y: 207, endPoint x: 466, endPoint y: 250, distance: 43.3
click at [466, 250] on p "SatHealth uses AI for real-time anomaly detection." at bounding box center [481, 175] width 135 height 204
click at [64, 365] on div at bounding box center [89, 381] width 102 height 58
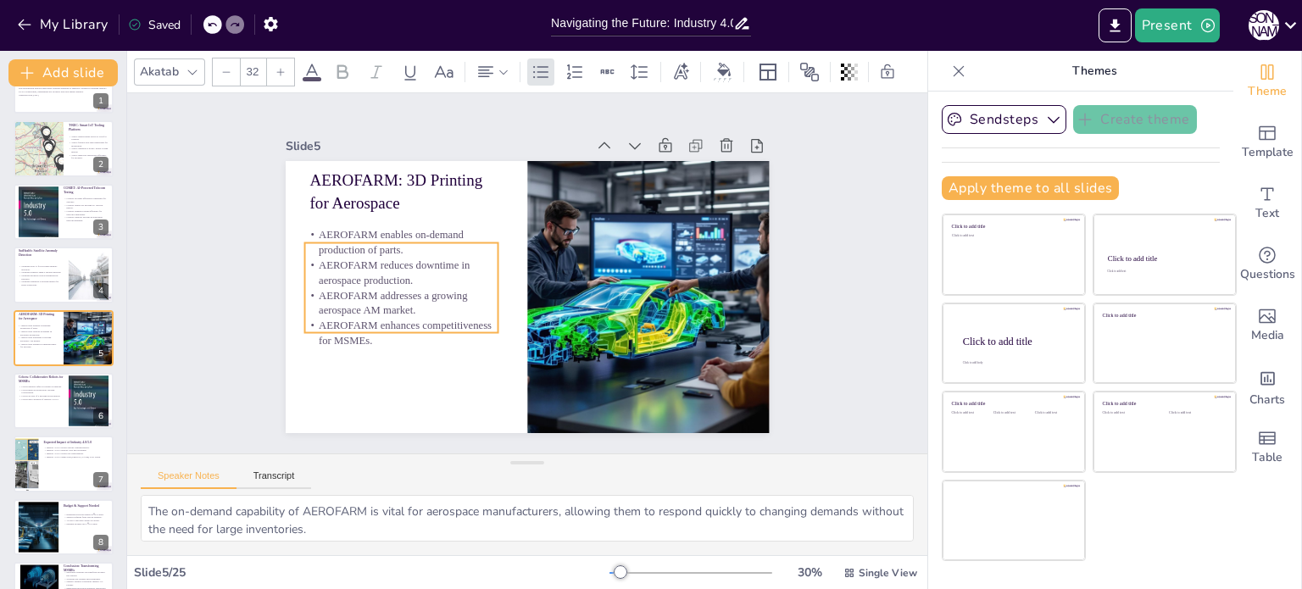
drag, startPoint x: 425, startPoint y: 217, endPoint x: 420, endPoint y: 247, distance: 30.1
click at [488, 305] on p "AEROFARM enables on-demand production of parts." at bounding box center [523, 403] width 70 height 196
click at [80, 382] on icon at bounding box center [75, 388] width 12 height 12
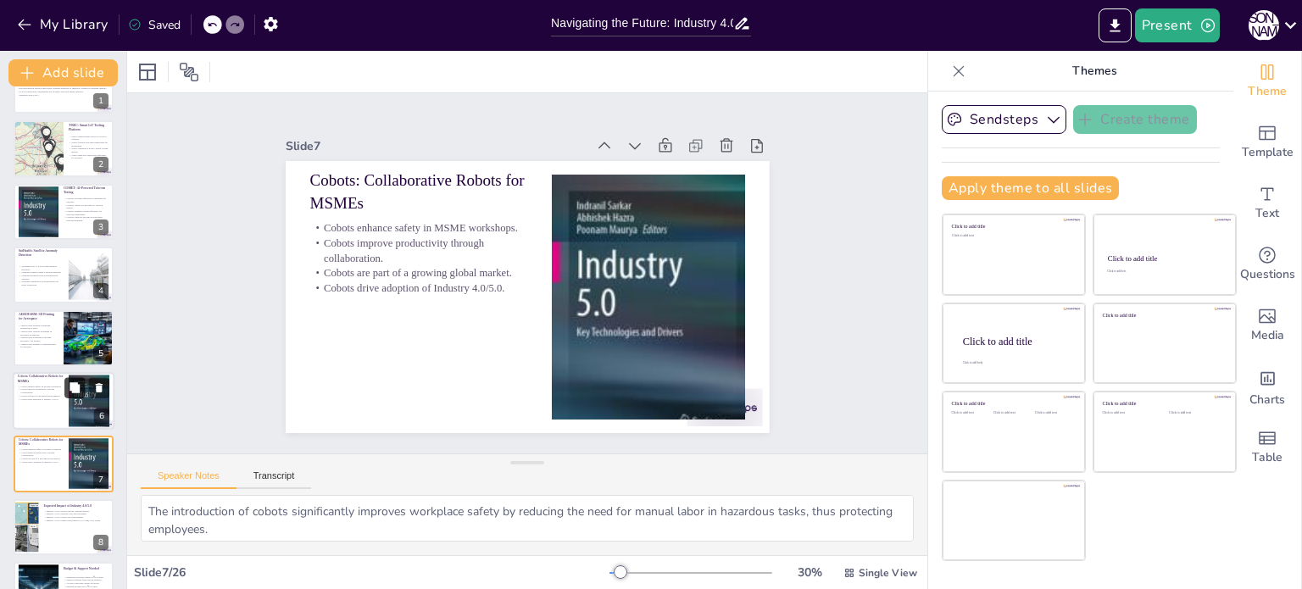
scroll to position [169, 0]
